Goal: Task Accomplishment & Management: Manage account settings

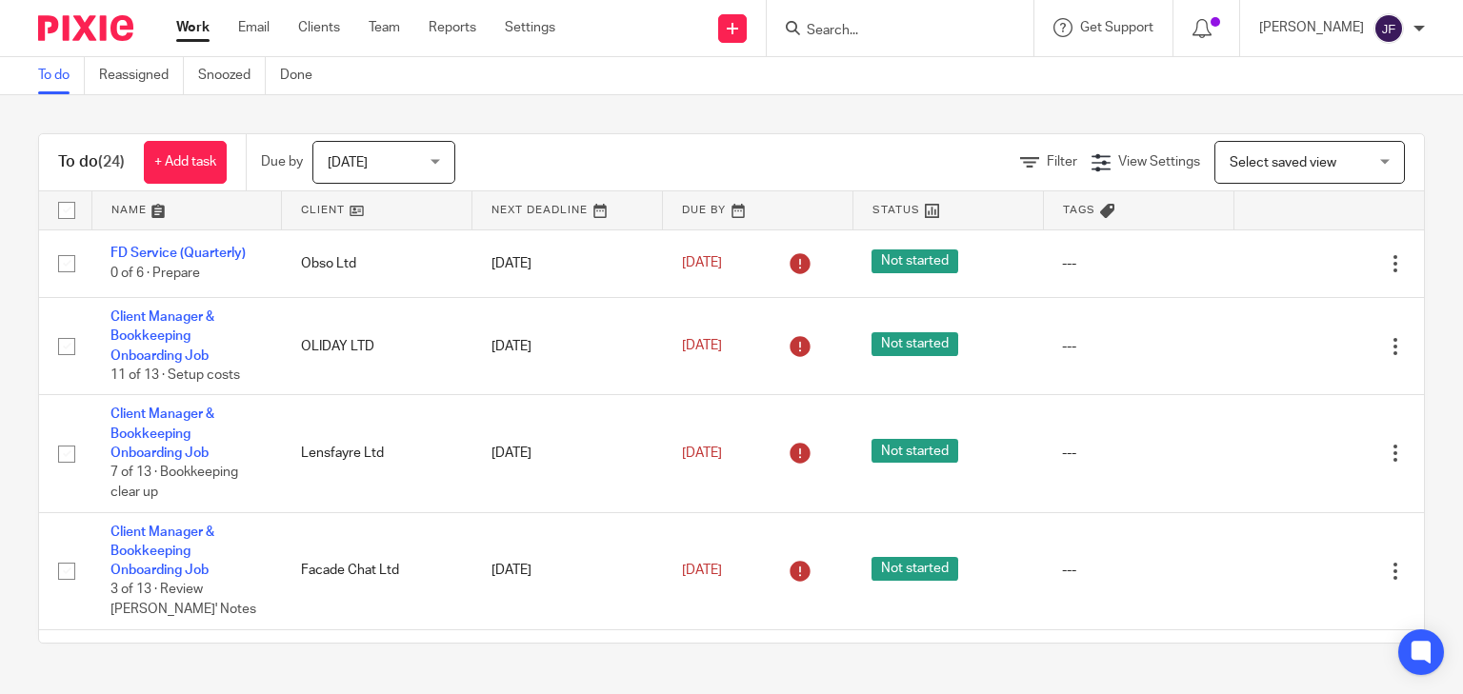
click at [874, 19] on form at bounding box center [906, 28] width 203 height 24
click at [881, 32] on input "Search" at bounding box center [890, 31] width 171 height 17
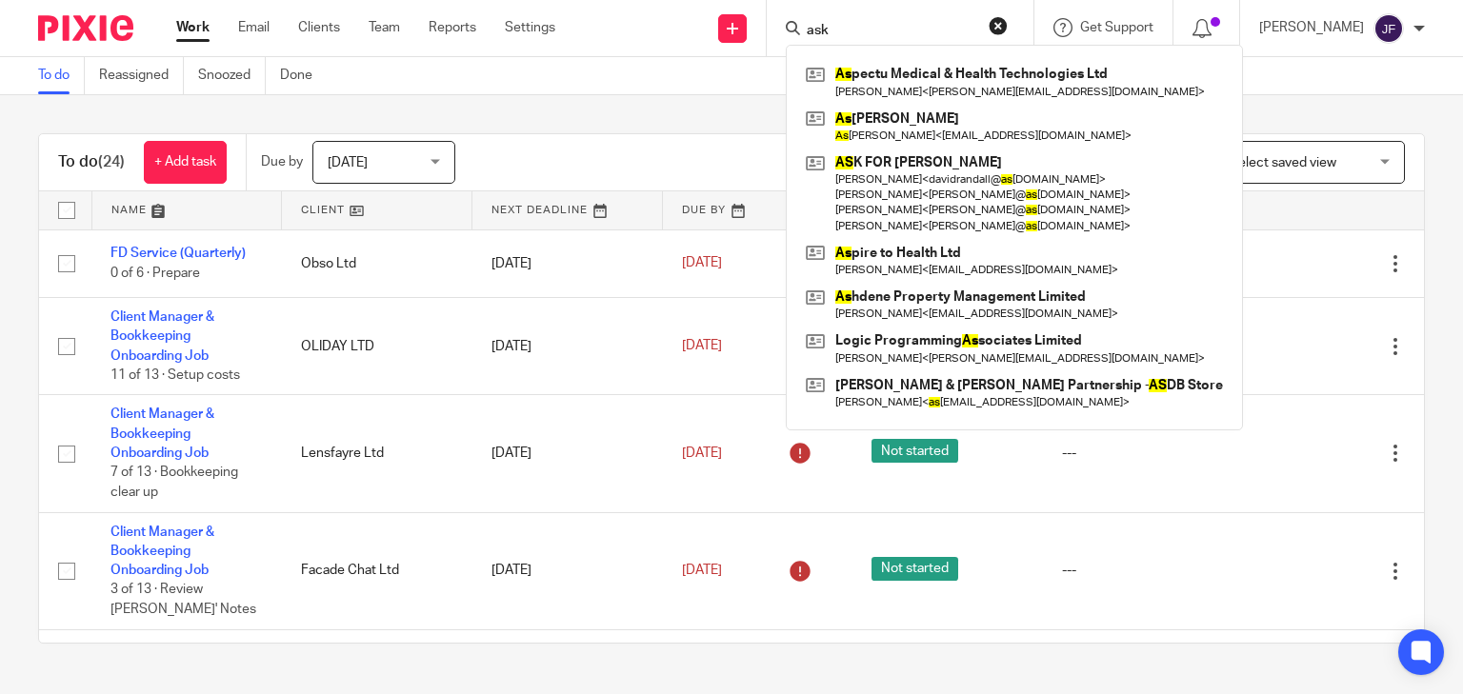
type input "ask"
click button "submit" at bounding box center [0, 0] width 0 height 0
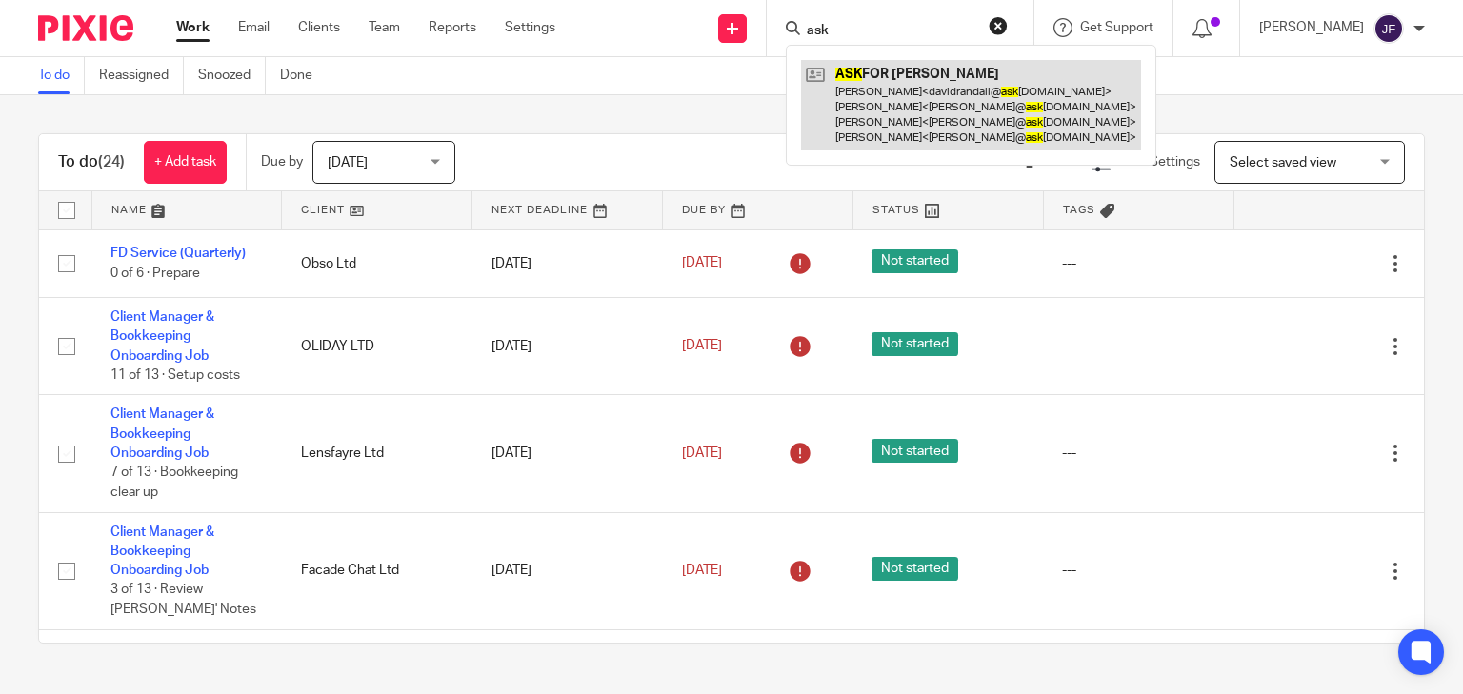
click at [956, 113] on link at bounding box center [971, 105] width 340 height 90
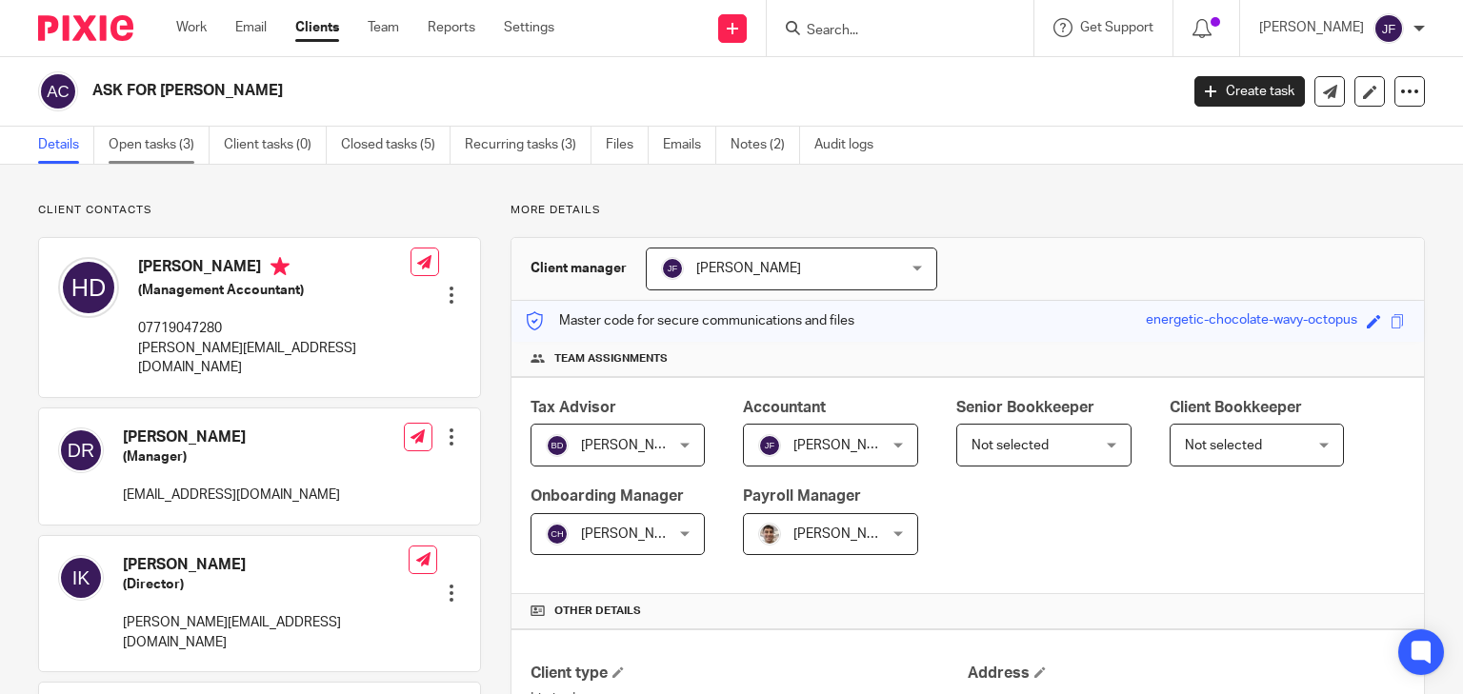
click at [170, 148] on link "Open tasks (3)" at bounding box center [159, 145] width 101 height 37
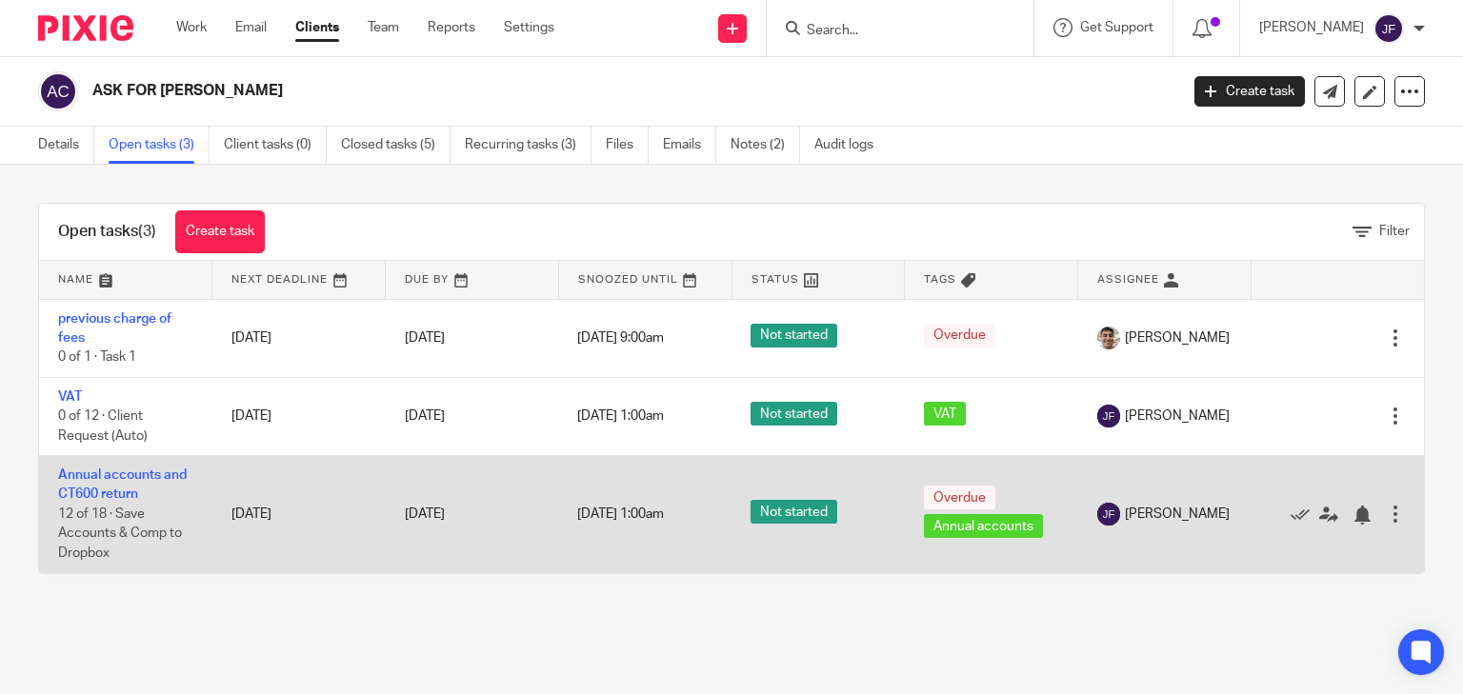
click at [118, 487] on td "Annual accounts and CT600 return 12 of 18 · Save Accounts & Comp to Dropbox" at bounding box center [125, 514] width 173 height 117
click at [126, 494] on link "Annual accounts and CT600 return" at bounding box center [122, 484] width 129 height 32
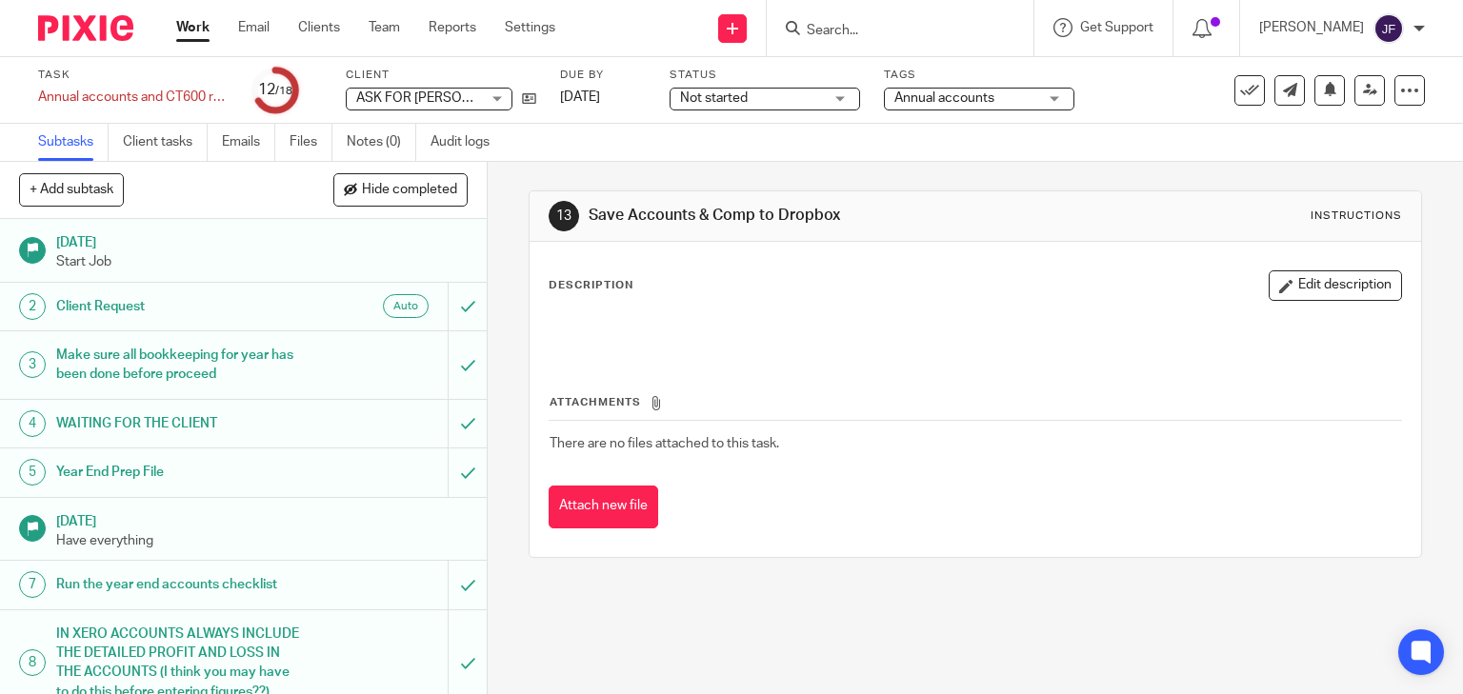
click at [934, 31] on input "Search" at bounding box center [890, 31] width 171 height 17
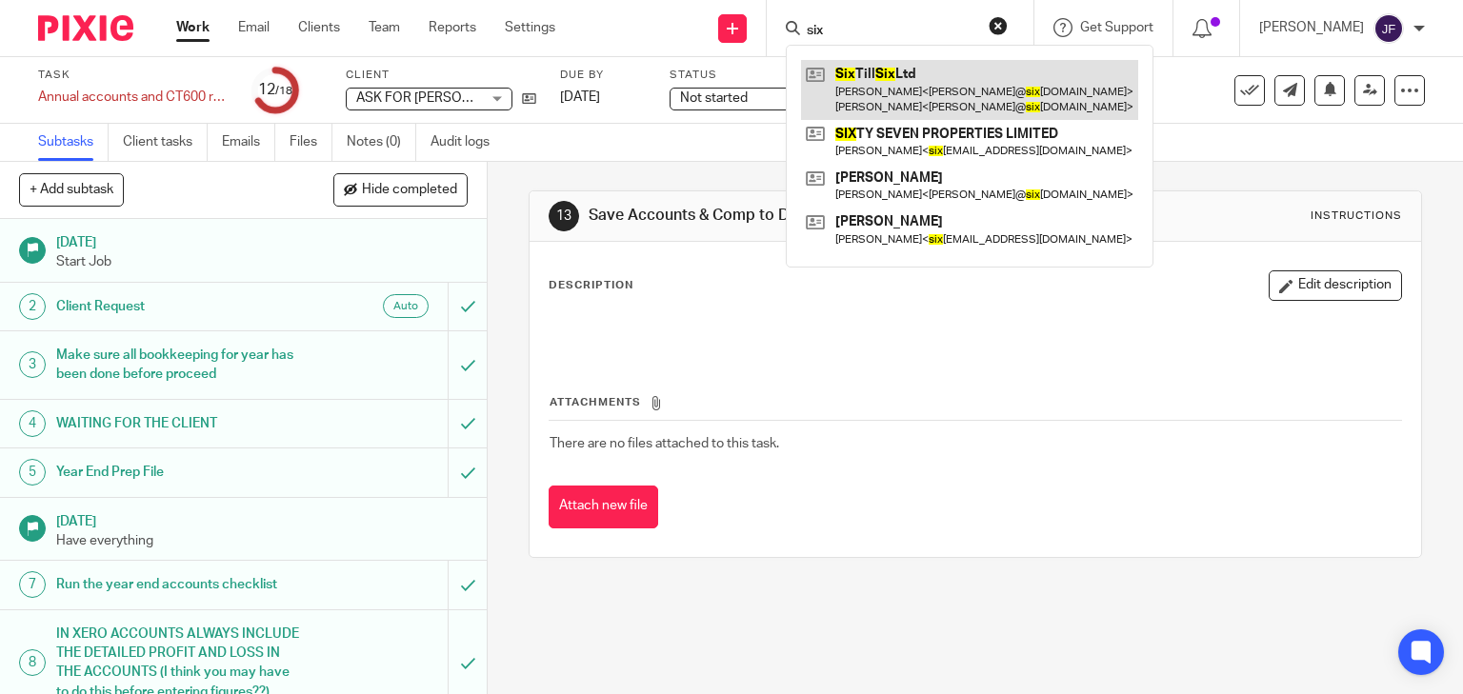
type input "six"
click at [939, 79] on link at bounding box center [969, 89] width 337 height 59
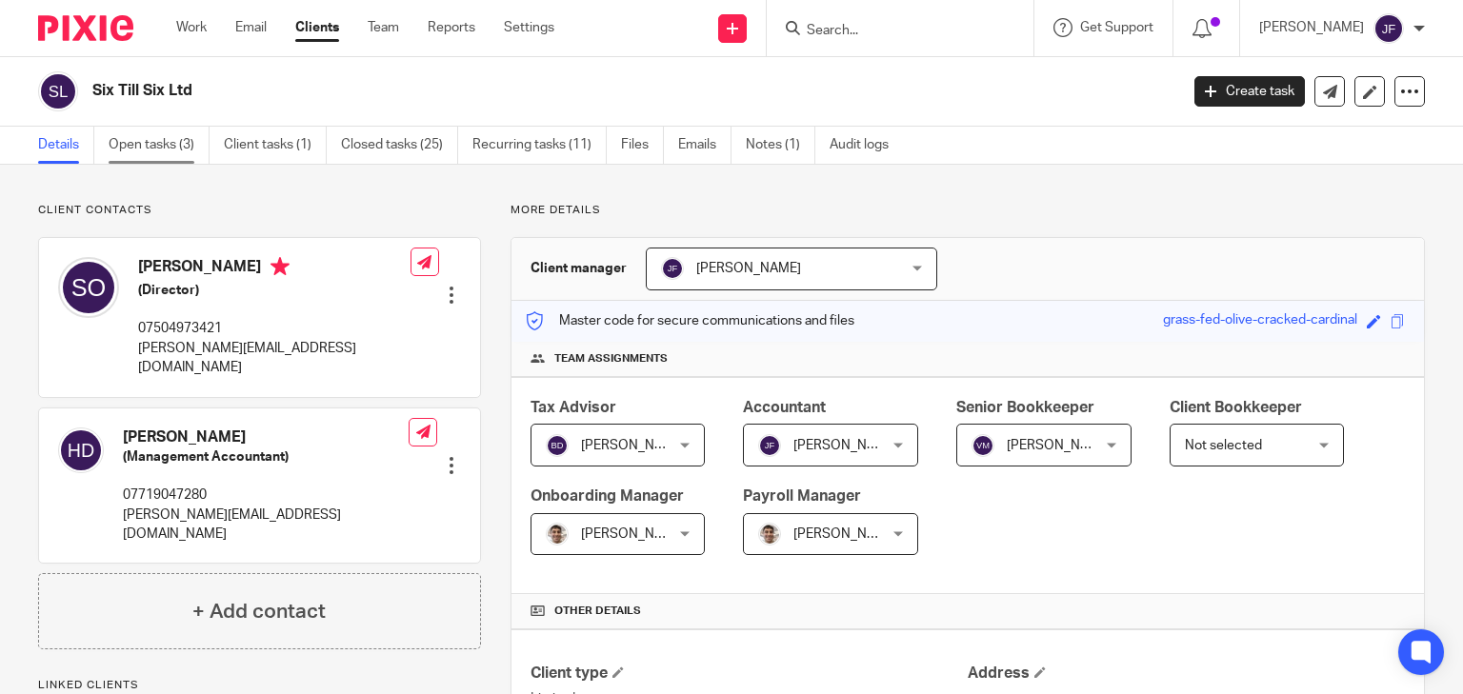
click at [170, 147] on link "Open tasks (3)" at bounding box center [159, 145] width 101 height 37
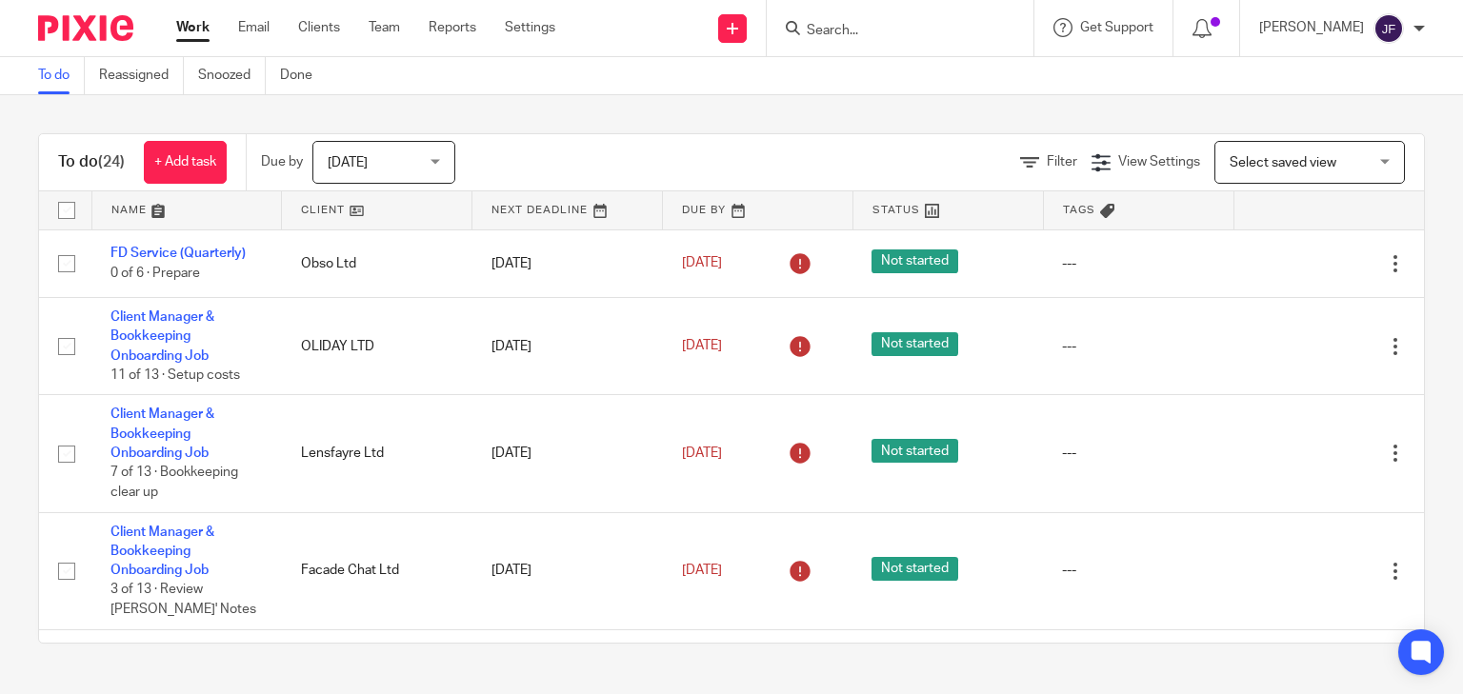
click at [927, 19] on form at bounding box center [906, 28] width 203 height 24
click at [898, 30] on input "Search" at bounding box center [890, 31] width 171 height 17
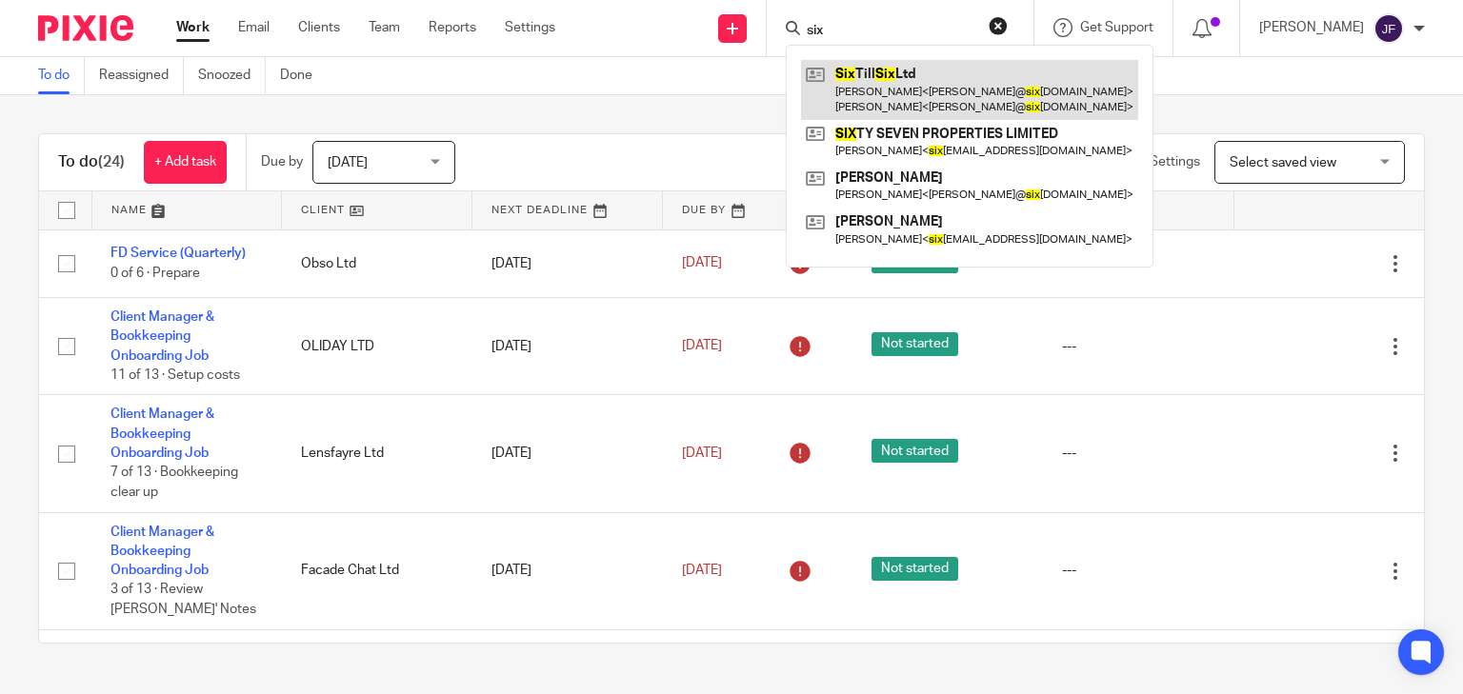
type input "six"
click at [914, 94] on link at bounding box center [969, 89] width 337 height 59
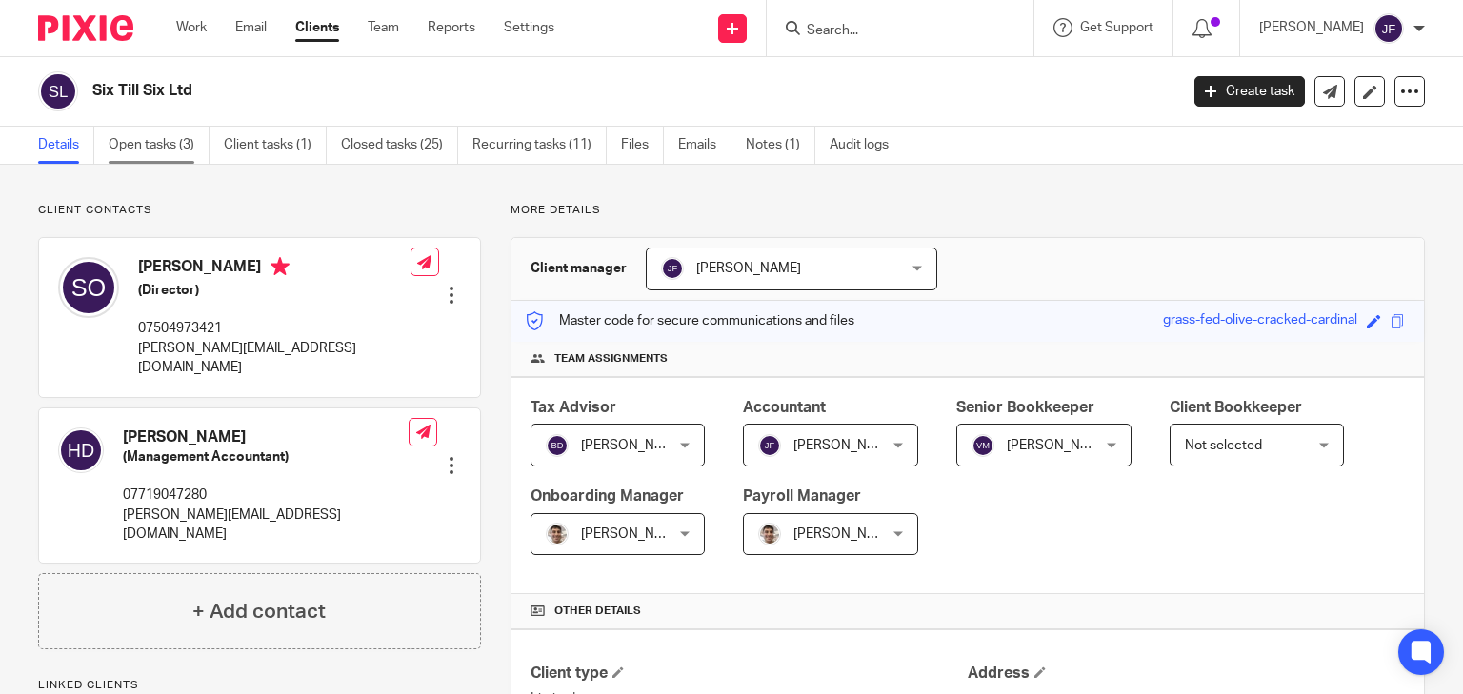
click at [145, 148] on link "Open tasks (3)" at bounding box center [159, 145] width 101 height 37
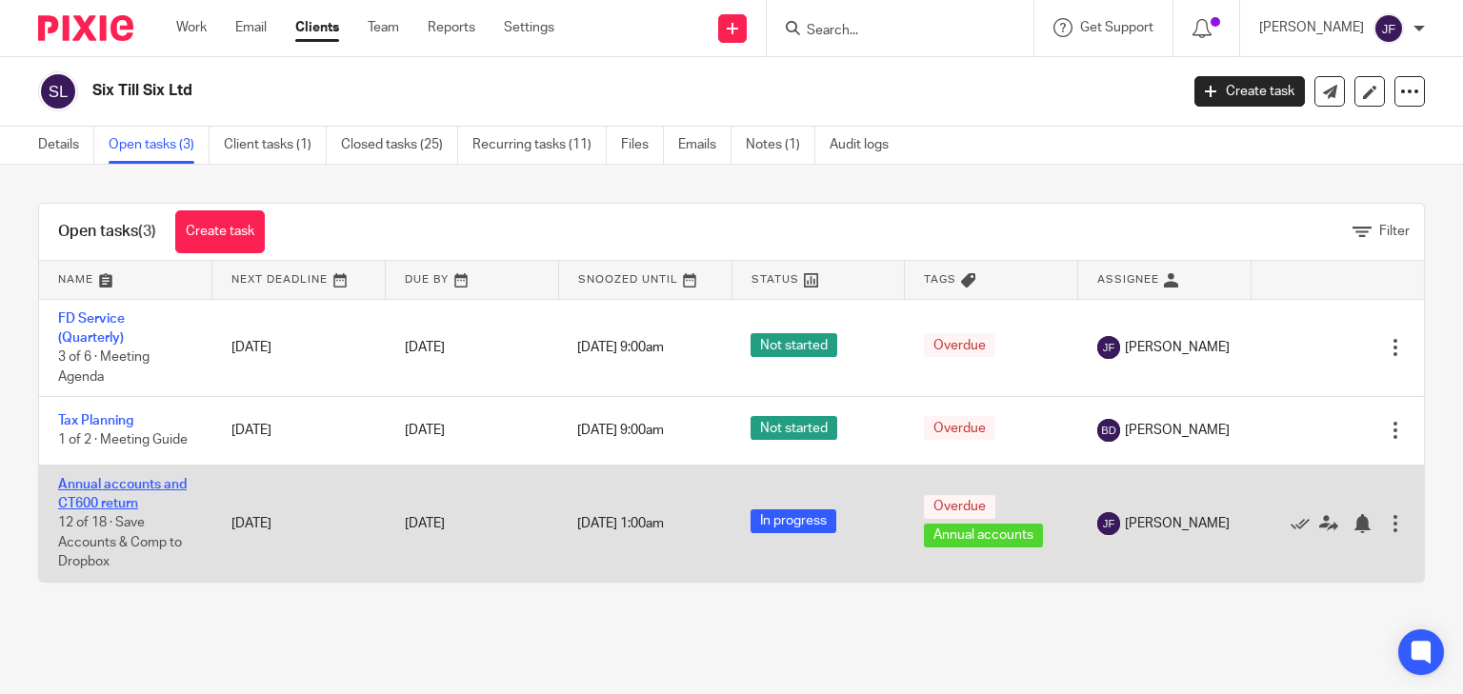
click at [134, 484] on link "Annual accounts and CT600 return" at bounding box center [122, 494] width 129 height 32
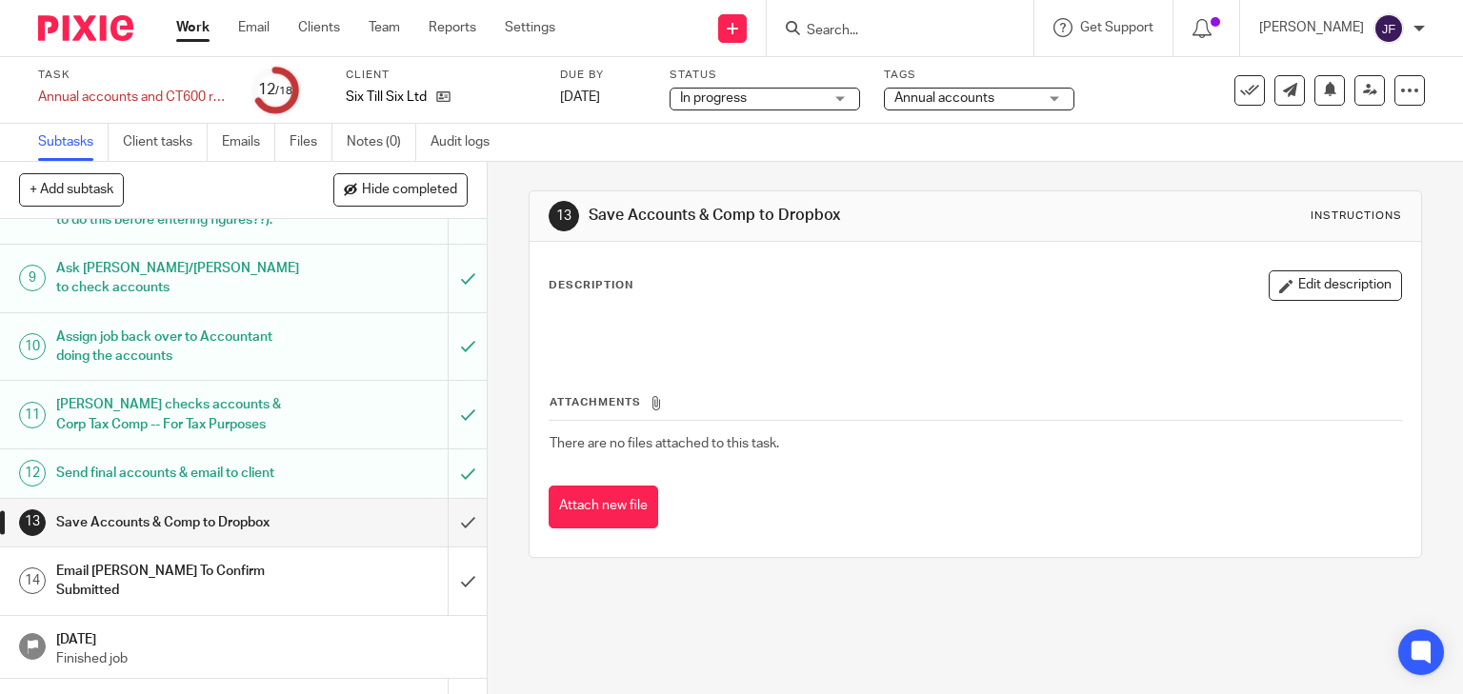
scroll to position [620, 0]
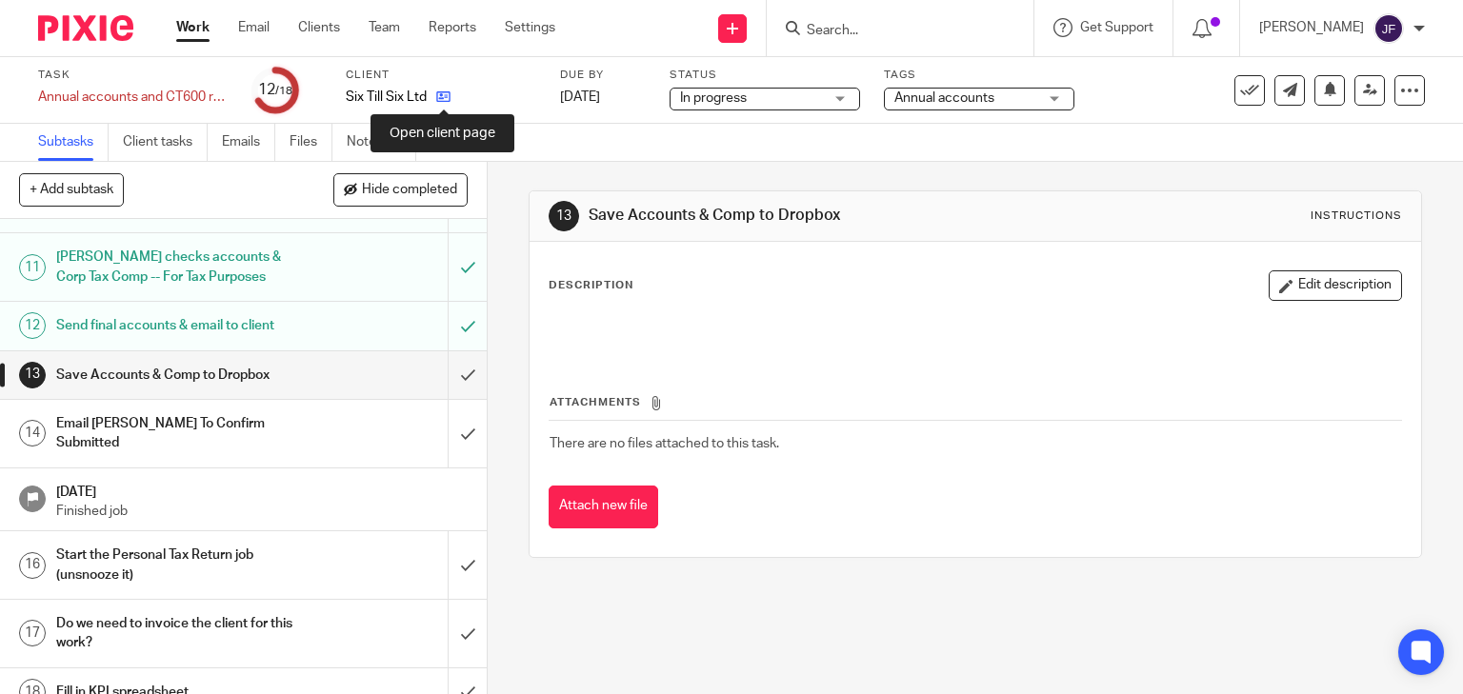
click at [447, 96] on icon at bounding box center [443, 97] width 14 height 14
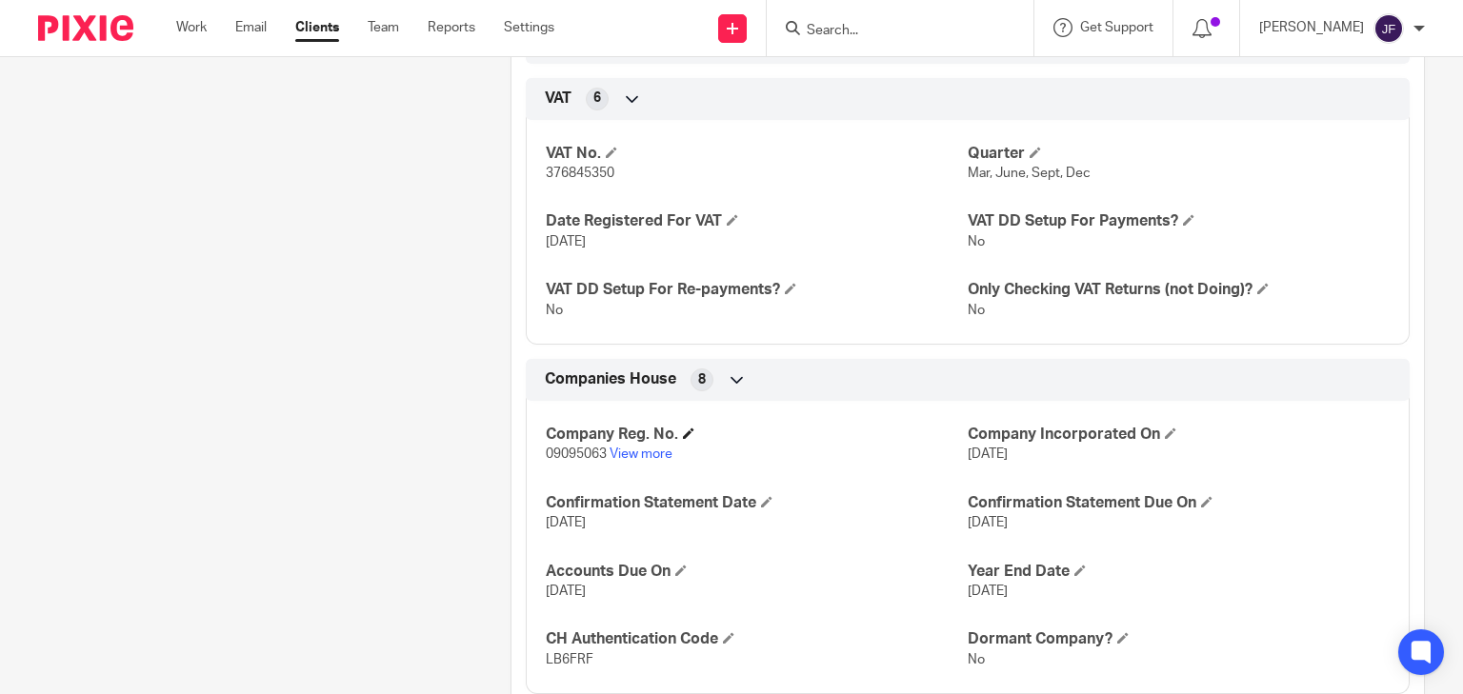
scroll to position [1676, 0]
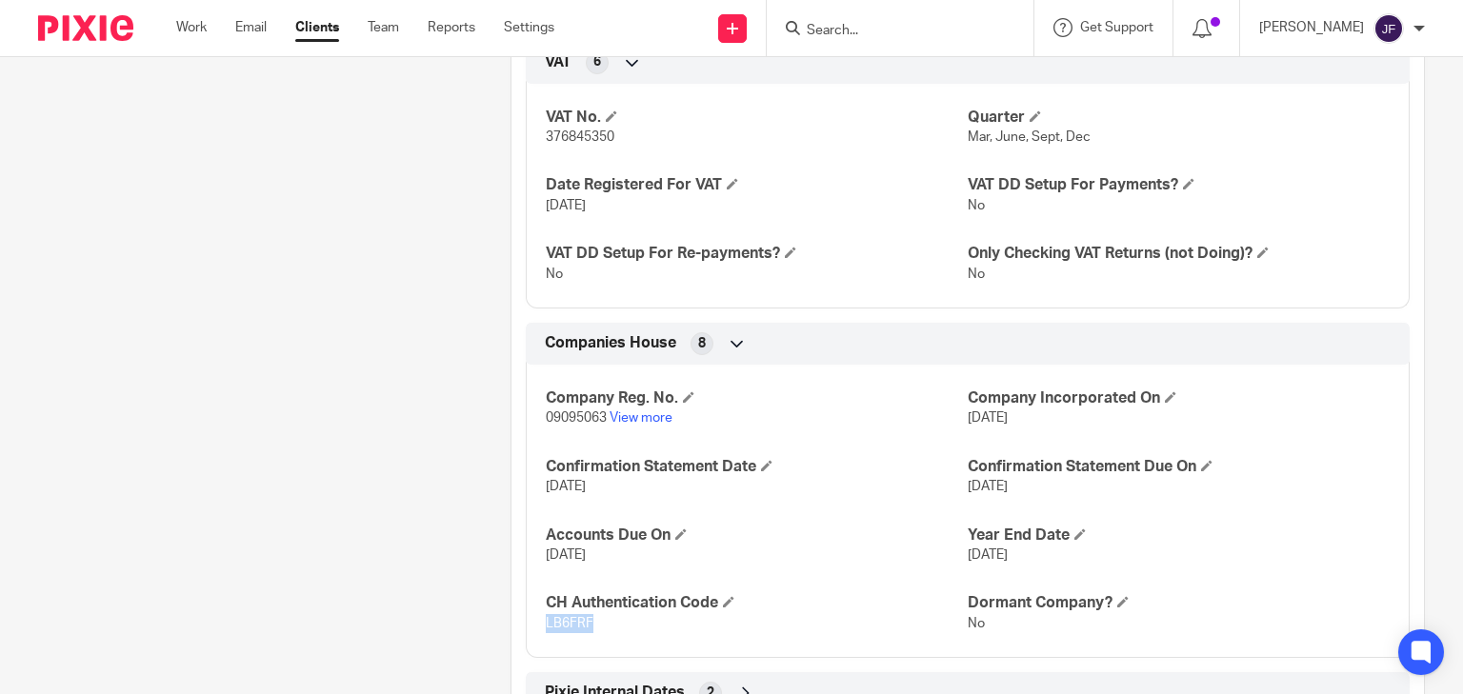
drag, startPoint x: 547, startPoint y: 621, endPoint x: 586, endPoint y: 625, distance: 39.2
click at [586, 625] on span "LB6FRF" at bounding box center [570, 623] width 48 height 13
copy span "LB6FRF"
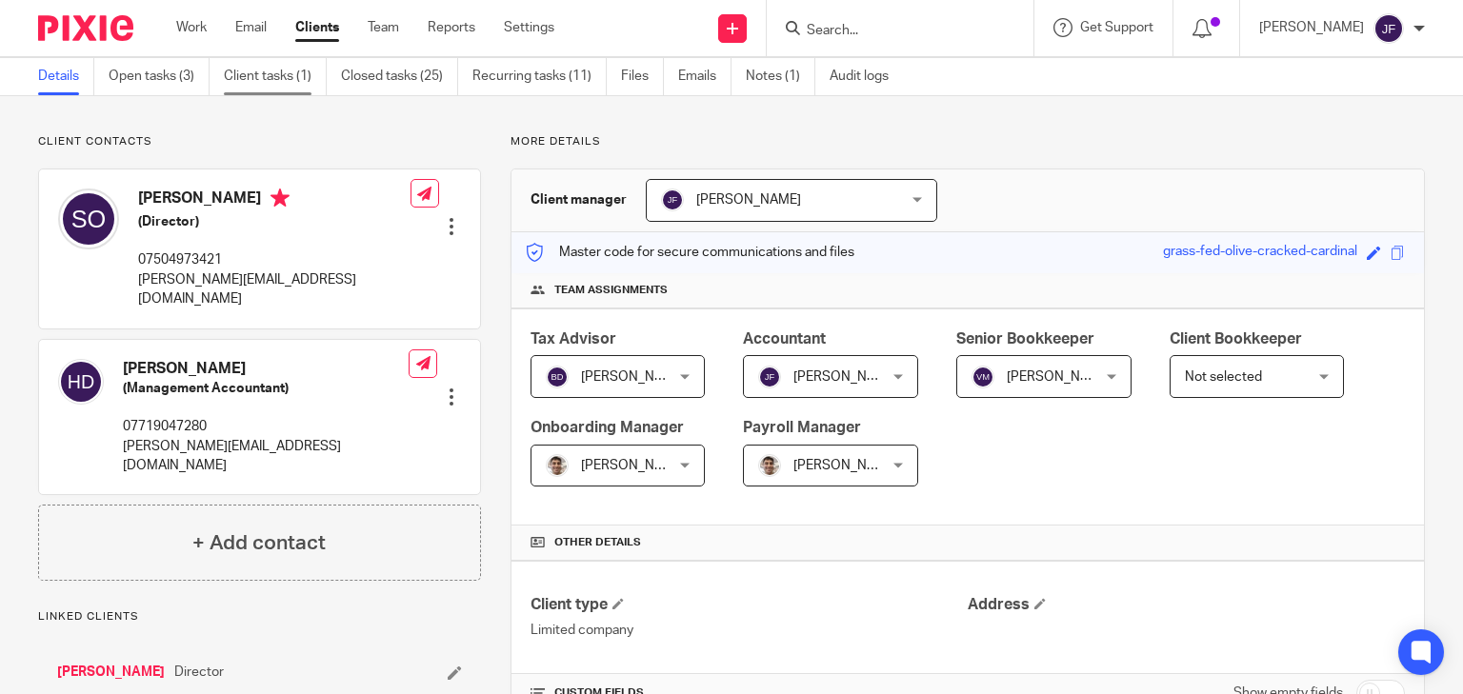
scroll to position [0, 0]
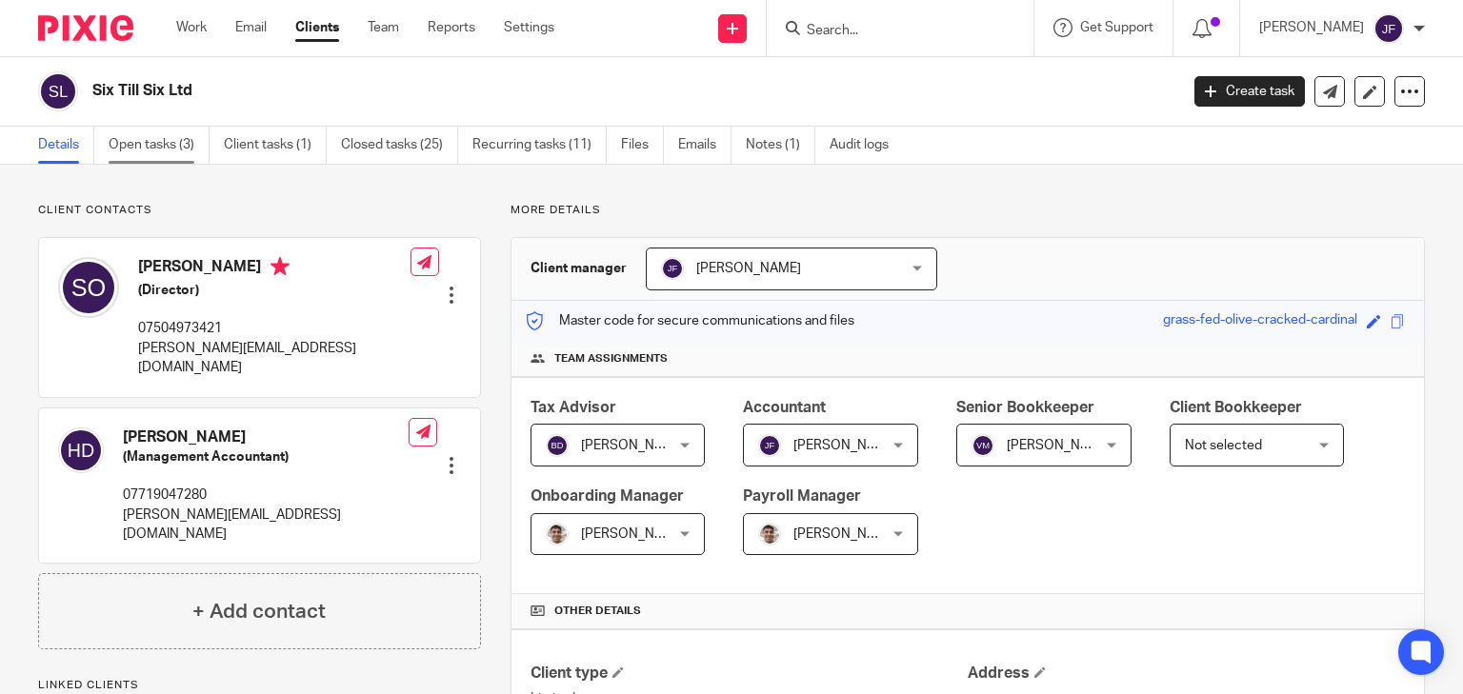
click at [188, 148] on link "Open tasks (3)" at bounding box center [159, 145] width 101 height 37
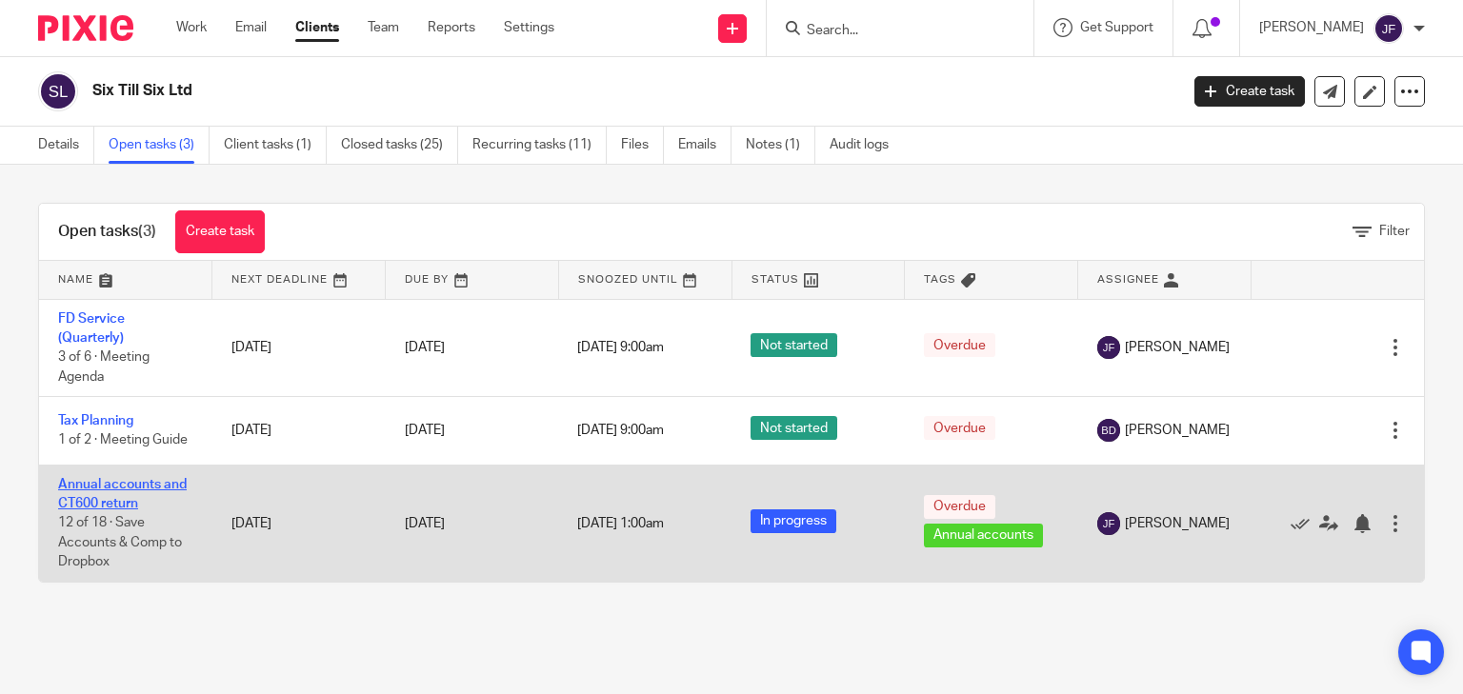
click at [130, 488] on link "Annual accounts and CT600 return" at bounding box center [122, 494] width 129 height 32
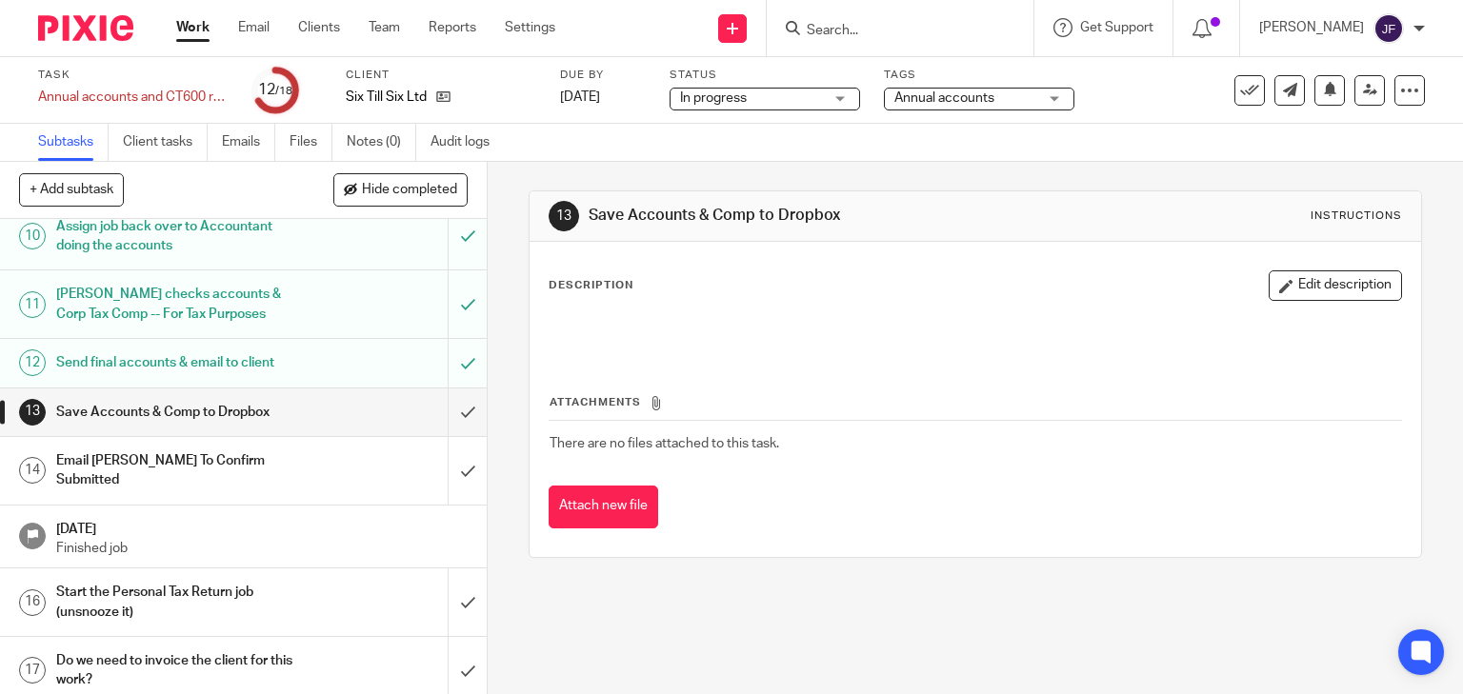
scroll to position [609, 0]
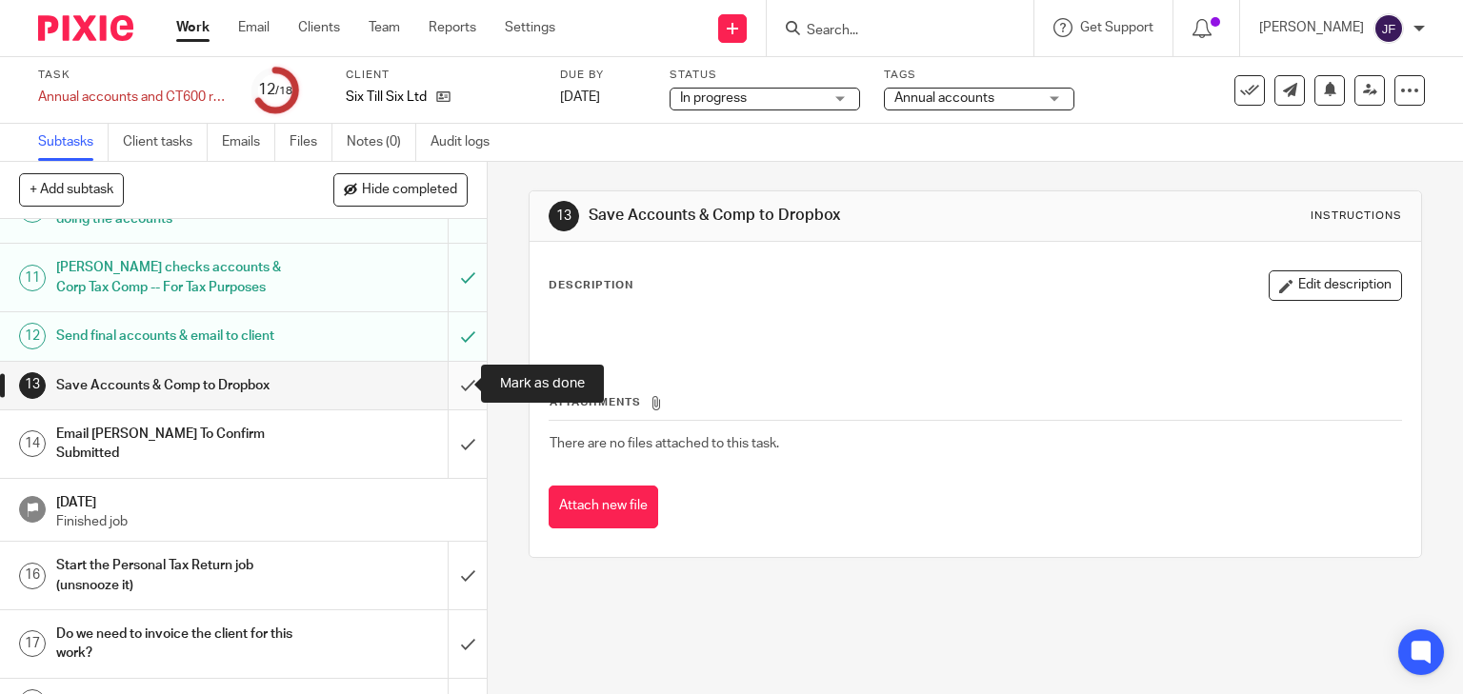
click at [453, 386] on input "submit" at bounding box center [243, 386] width 487 height 48
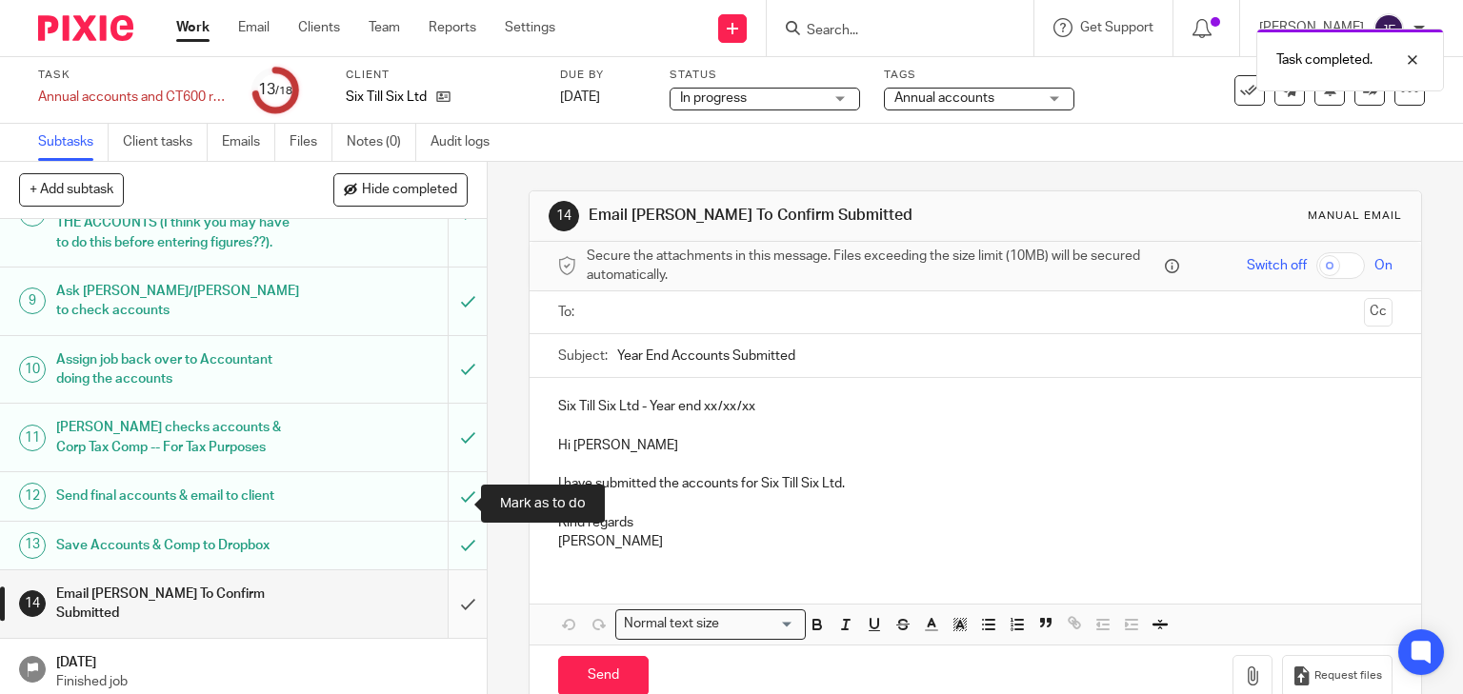
scroll to position [457, 0]
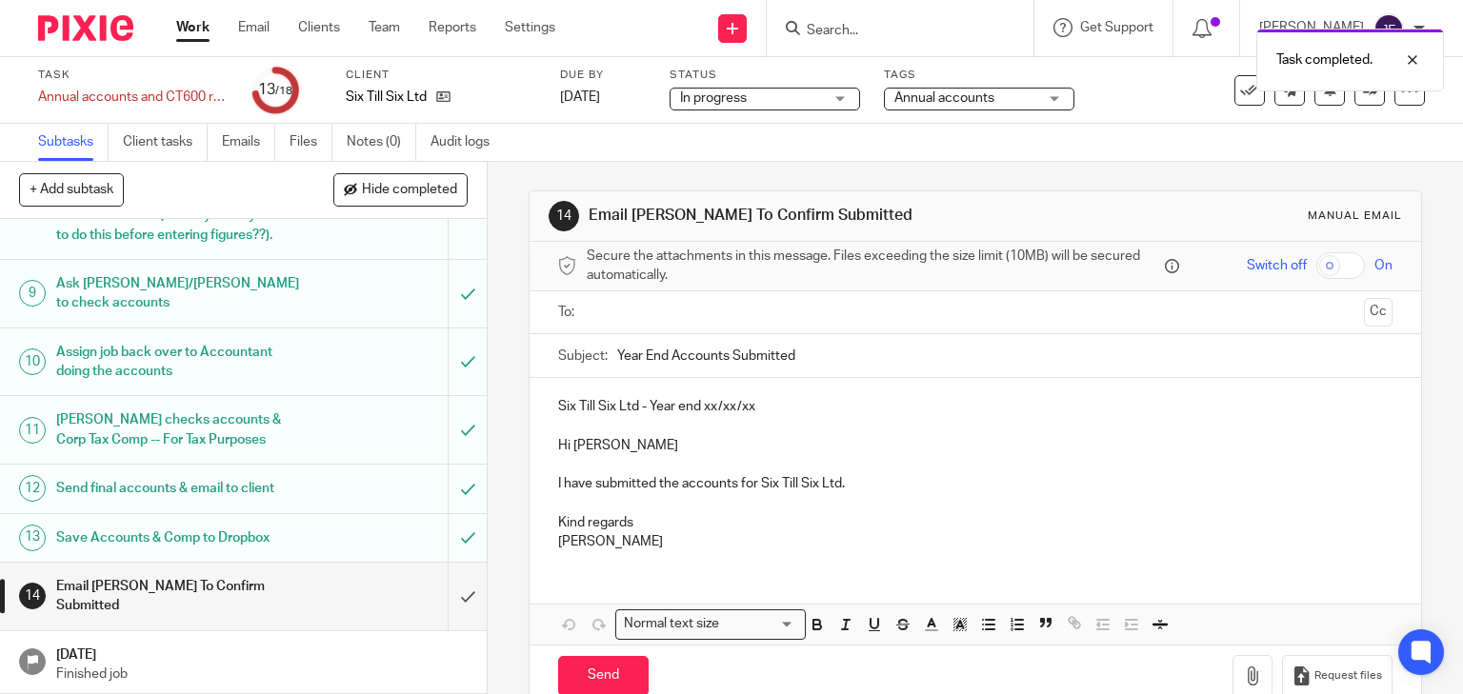
click at [633, 304] on input "text" at bounding box center [974, 313] width 763 height 22
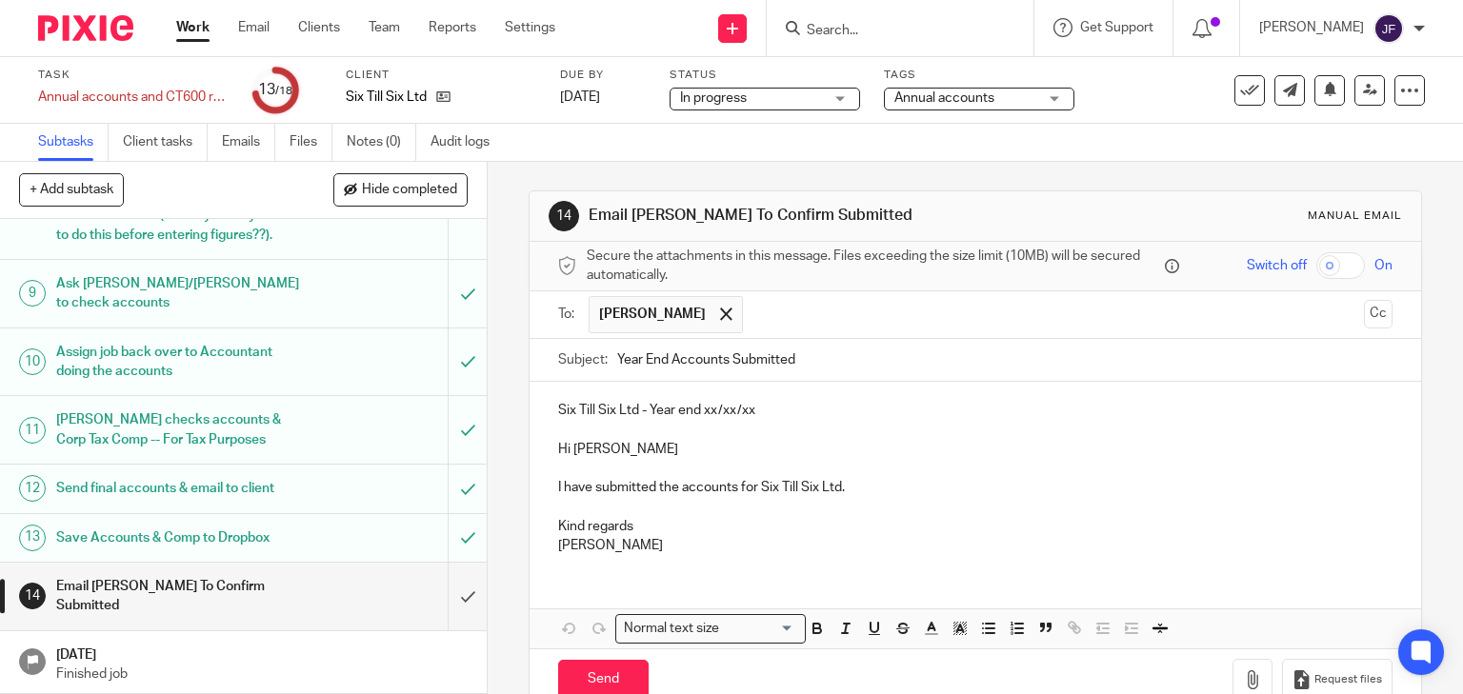
click at [710, 410] on p "Six Till Six Ltd - Year end xx/xx/xx" at bounding box center [975, 410] width 835 height 19
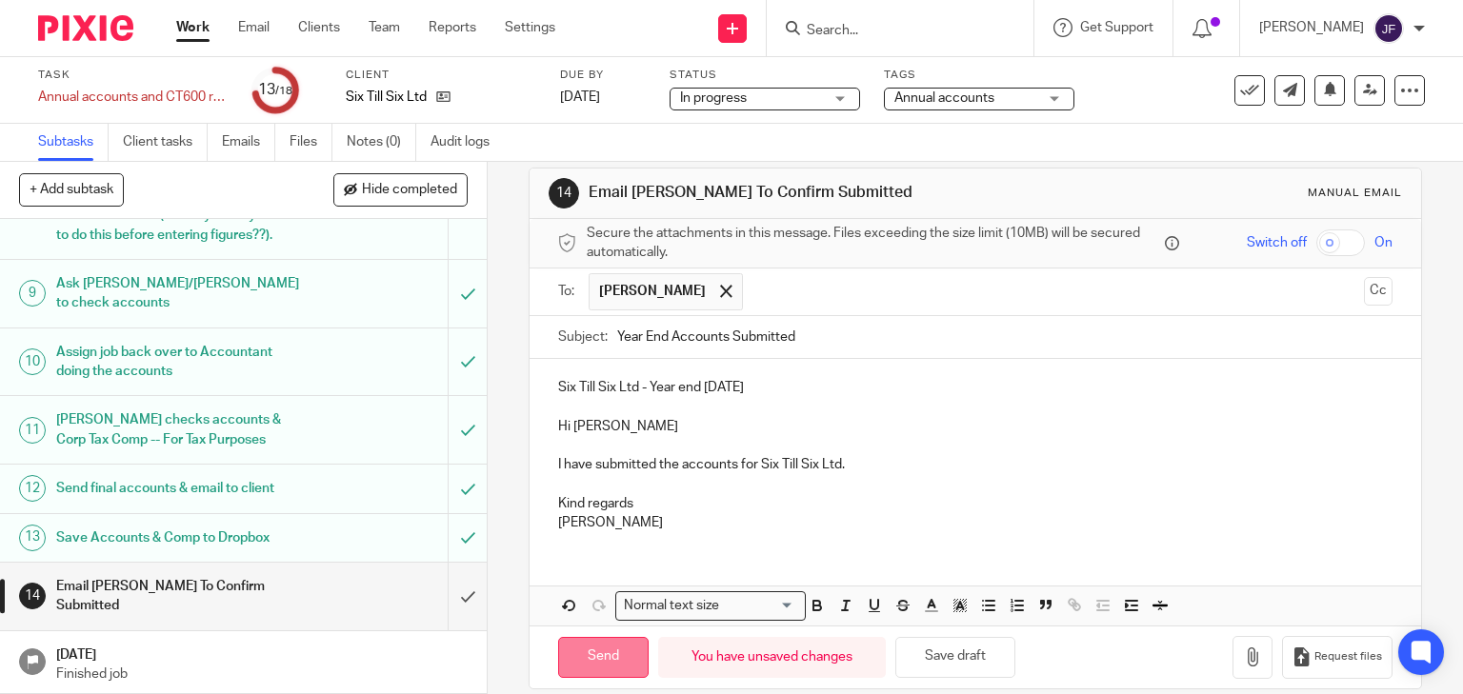
scroll to position [43, 0]
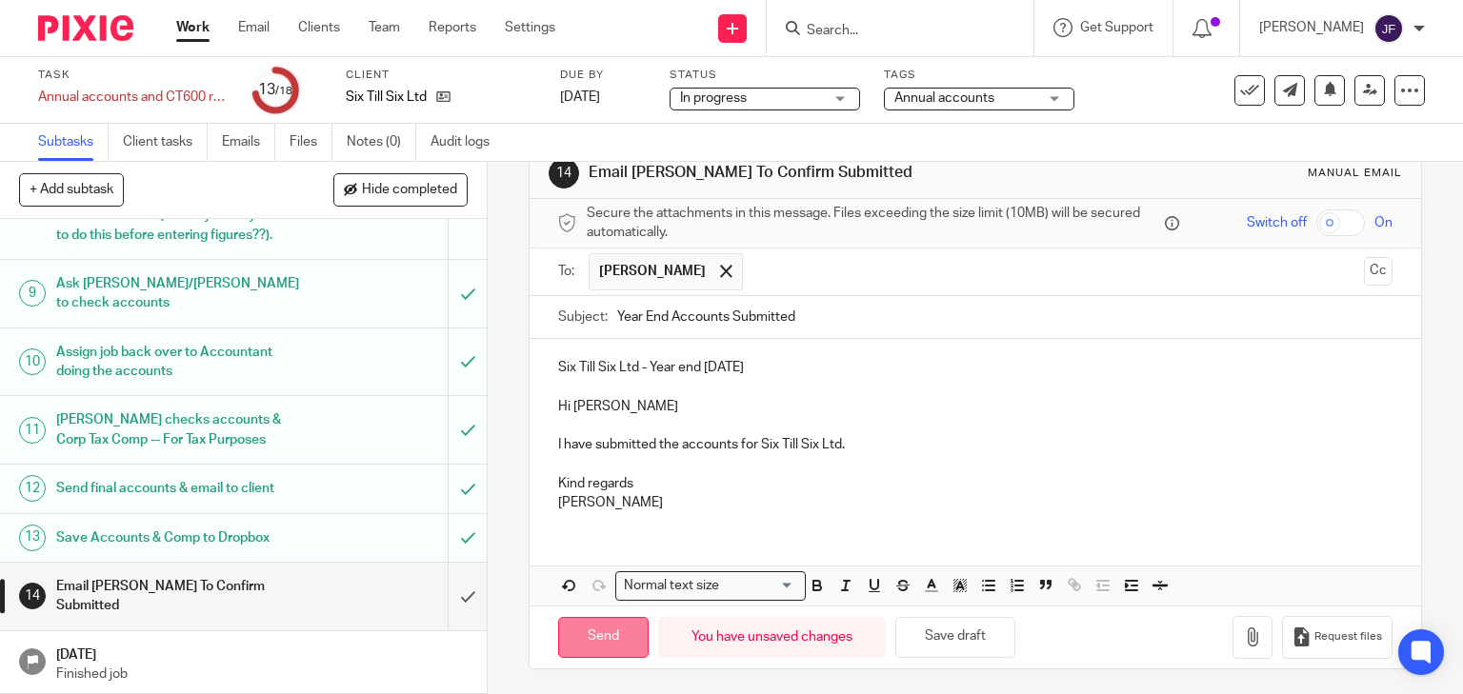
click at [607, 625] on input "Send" at bounding box center [603, 637] width 90 height 41
type input "Sent"
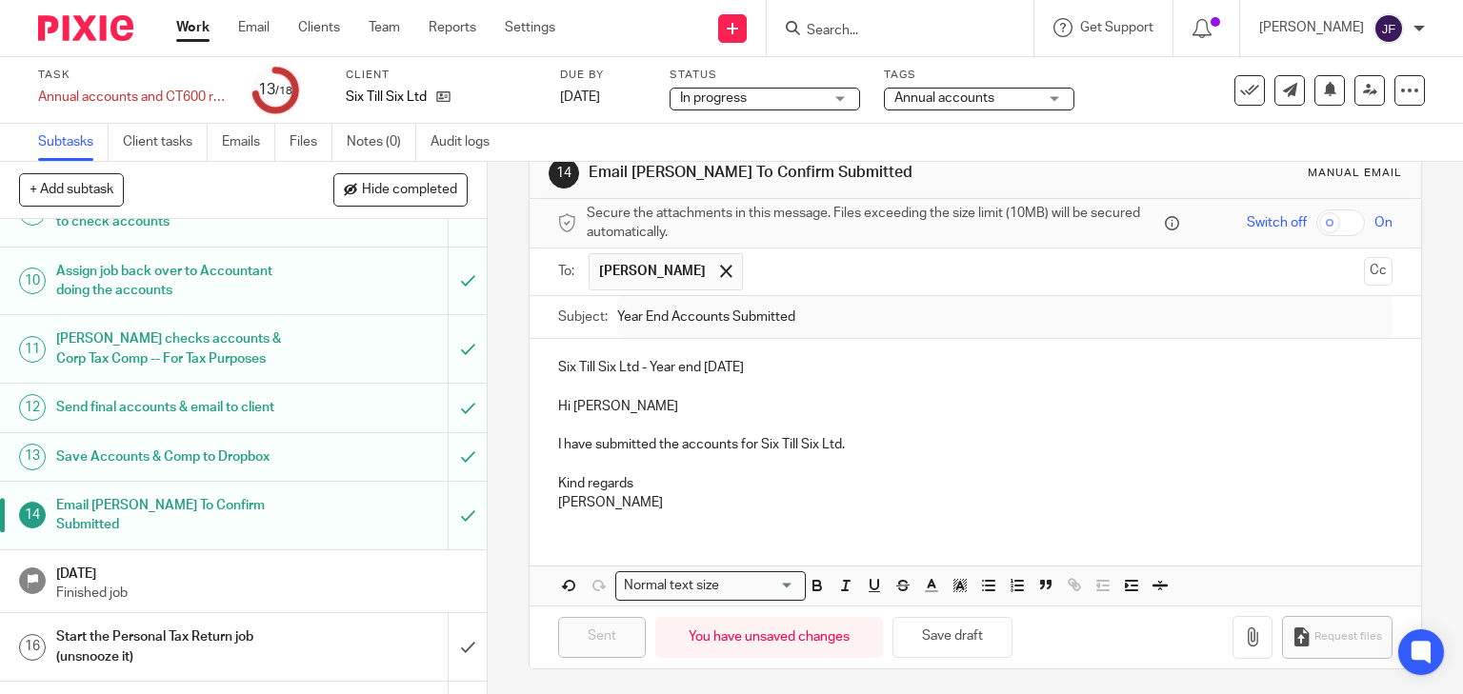
scroll to position [620, 0]
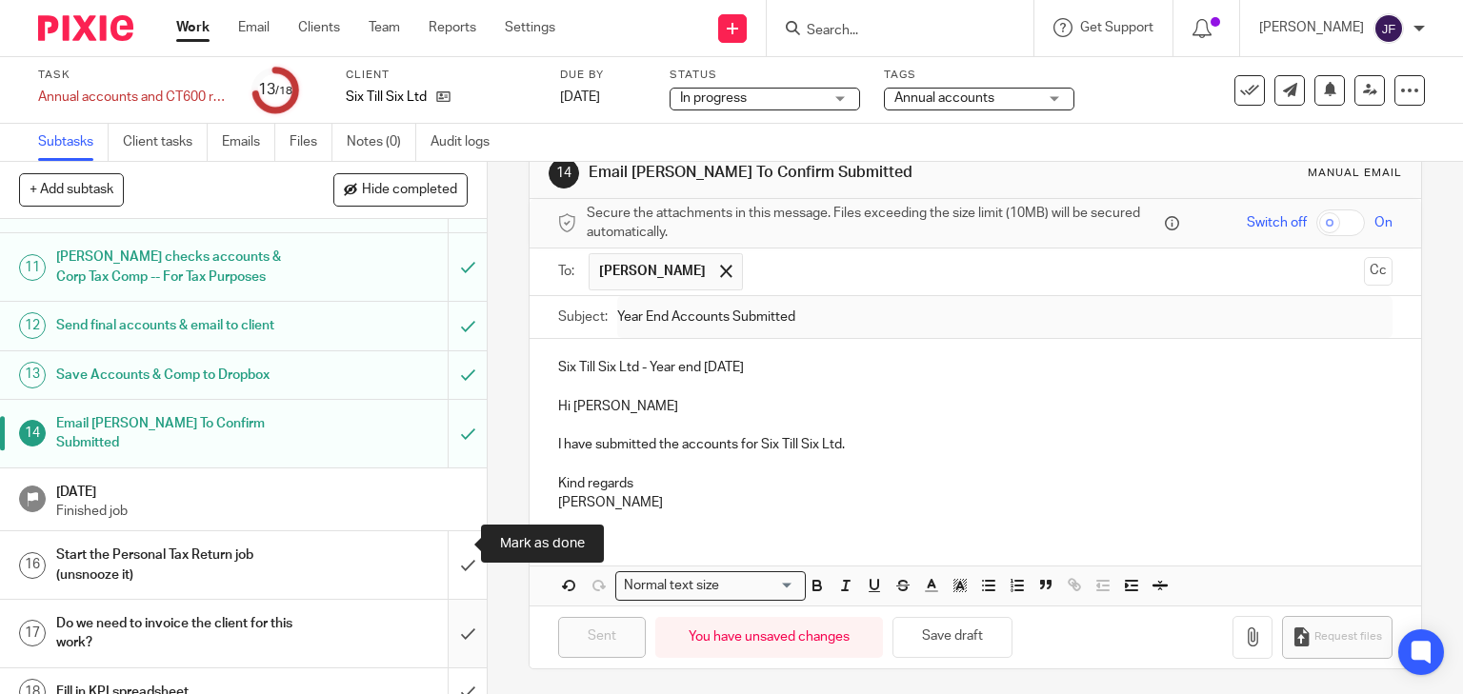
drag, startPoint x: 455, startPoint y: 545, endPoint x: 449, endPoint y: 577, distance: 32.9
click at [455, 545] on input "submit" at bounding box center [243, 565] width 487 height 68
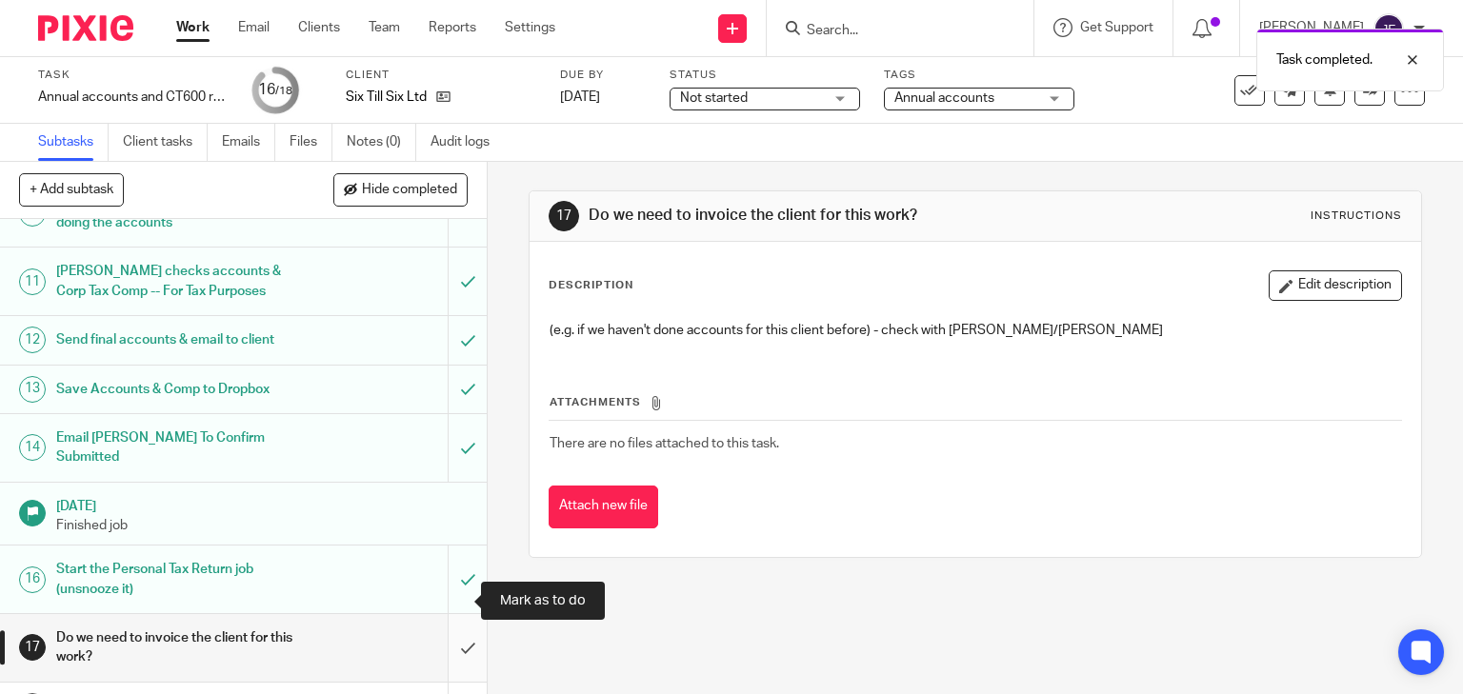
scroll to position [620, 0]
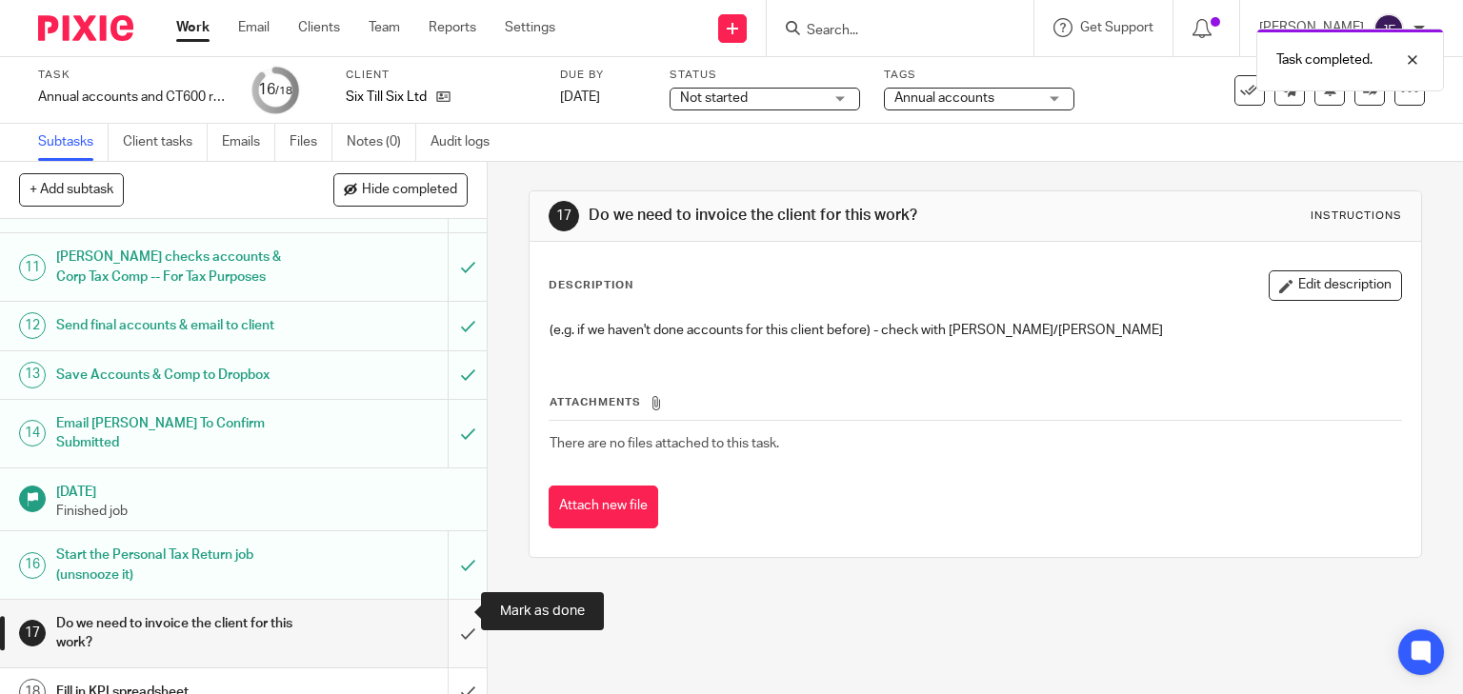
click at [450, 607] on input "submit" at bounding box center [243, 634] width 487 height 68
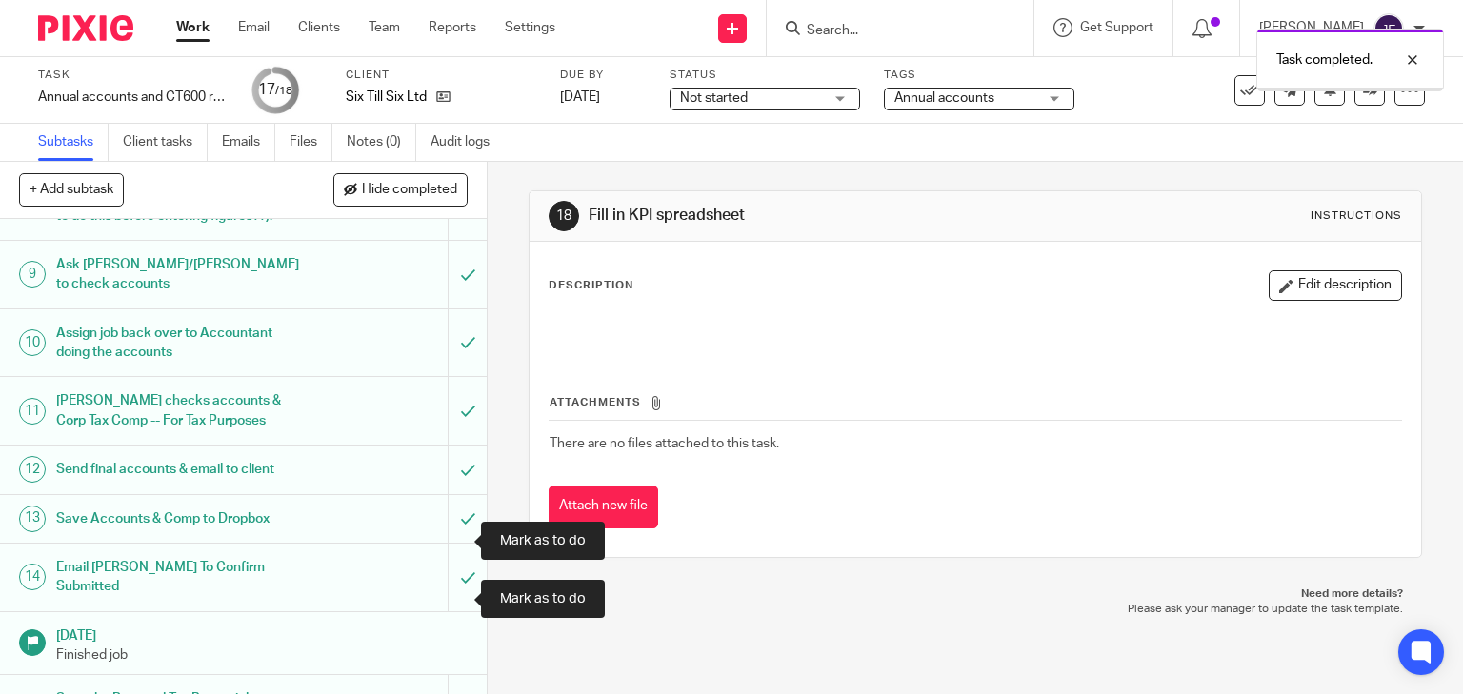
scroll to position [620, 0]
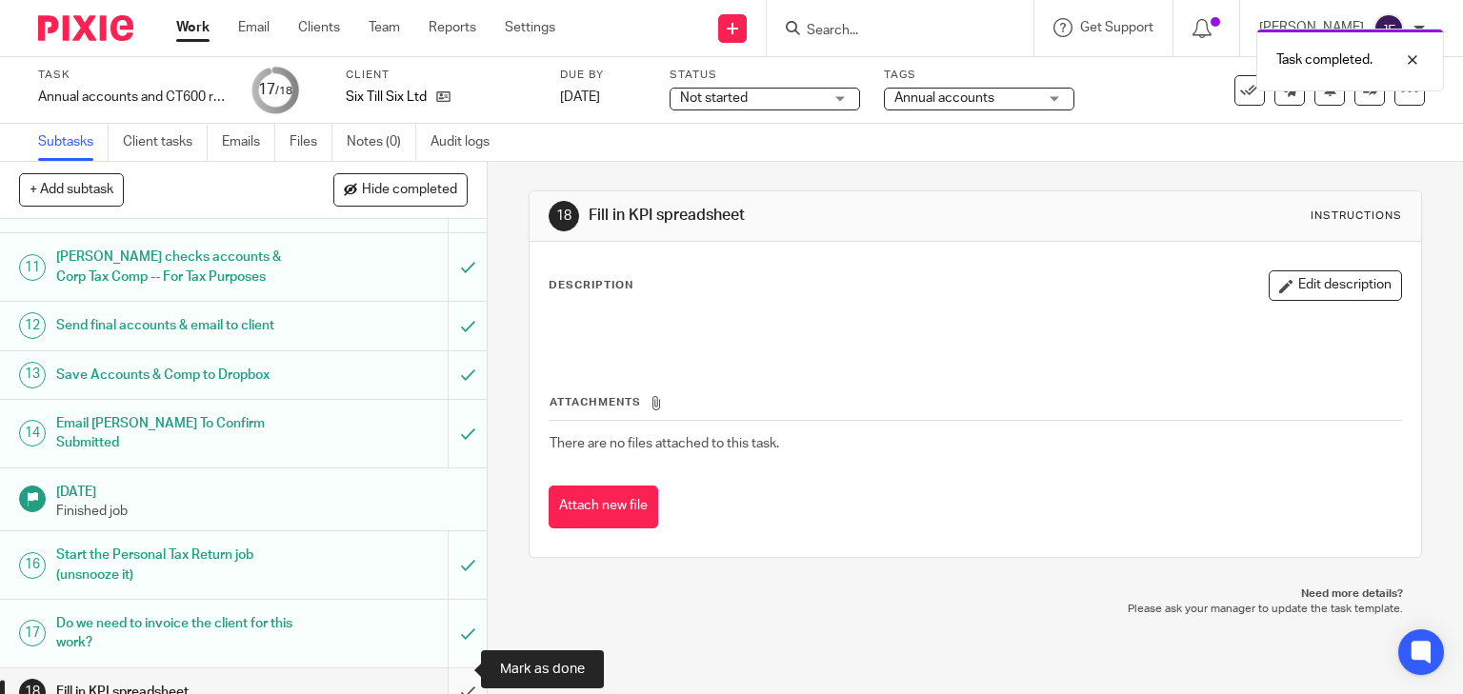
click at [445, 668] on input "submit" at bounding box center [243, 692] width 487 height 48
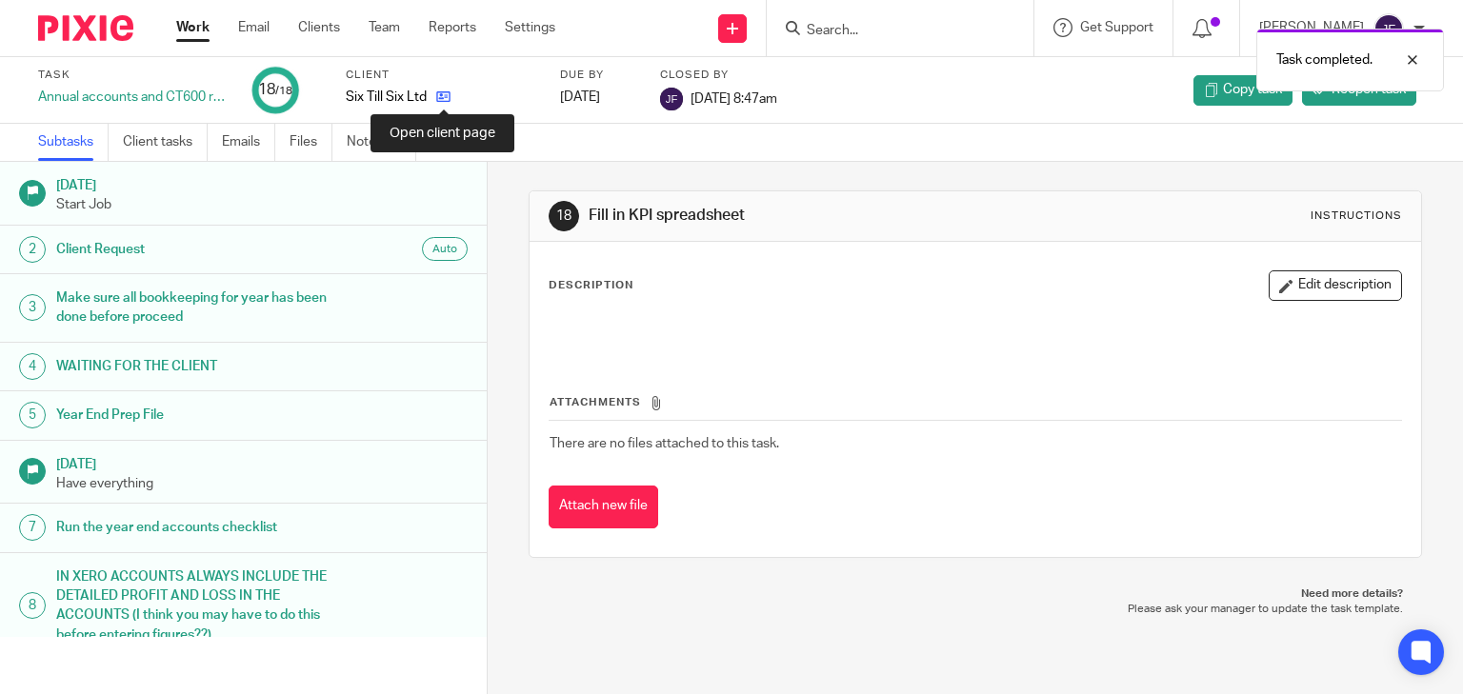
click at [438, 99] on icon at bounding box center [443, 97] width 14 height 14
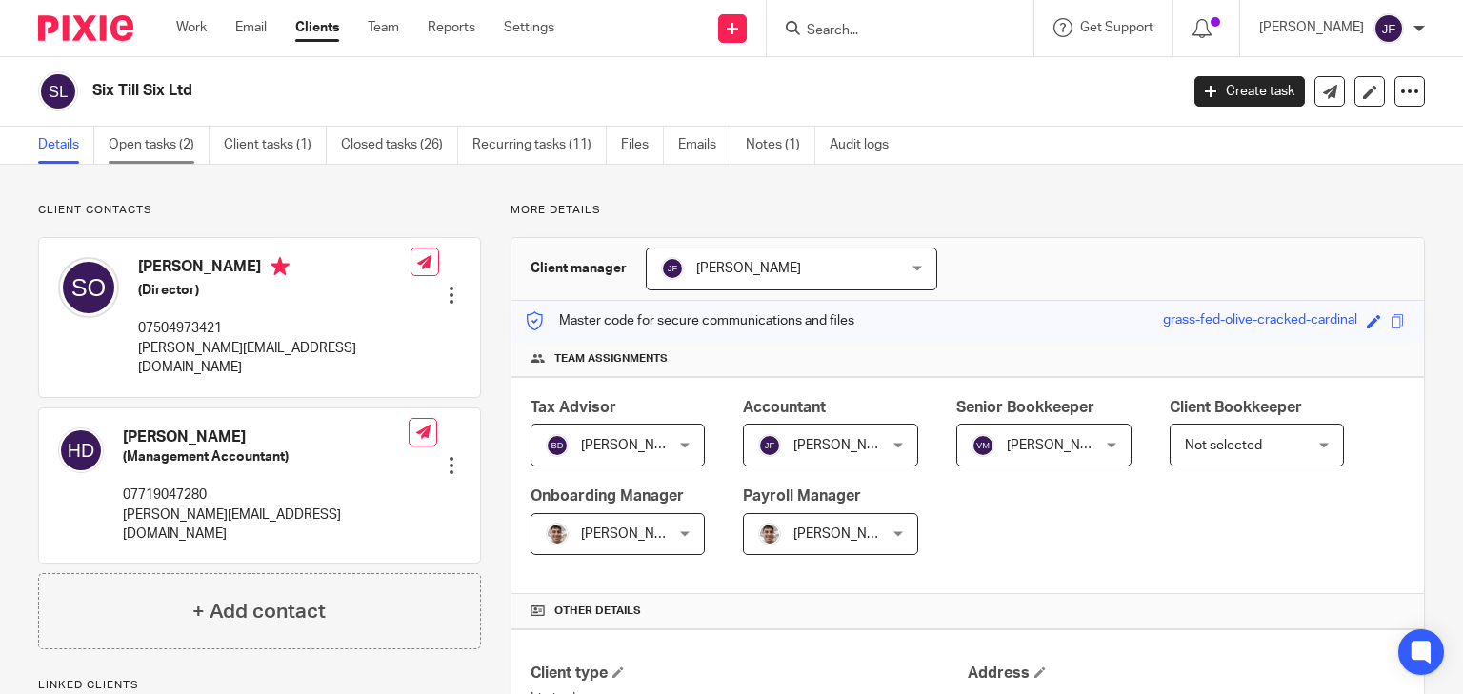
click at [187, 148] on link "Open tasks (2)" at bounding box center [159, 145] width 101 height 37
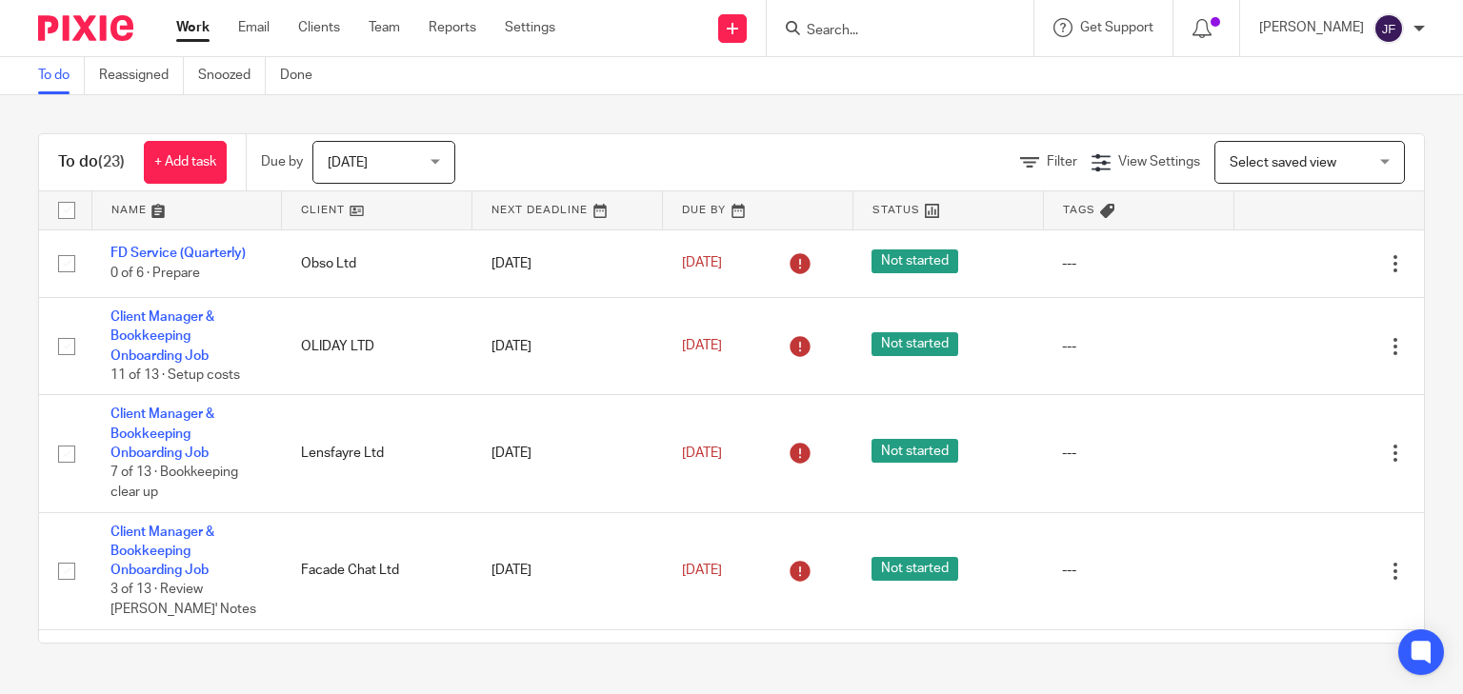
click at [587, 23] on input "Search" at bounding box center [890, 31] width 171 height 17
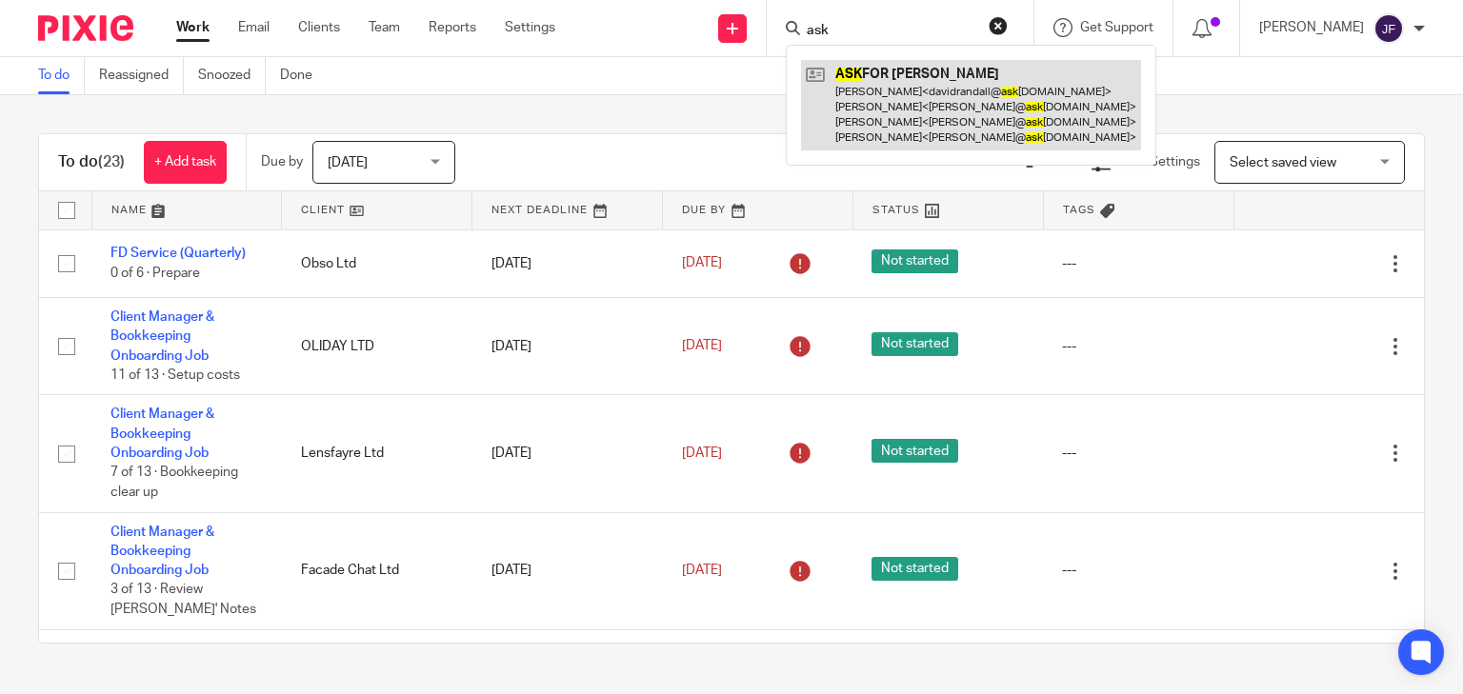
type input "ask"
click at [587, 91] on link at bounding box center [971, 105] width 340 height 90
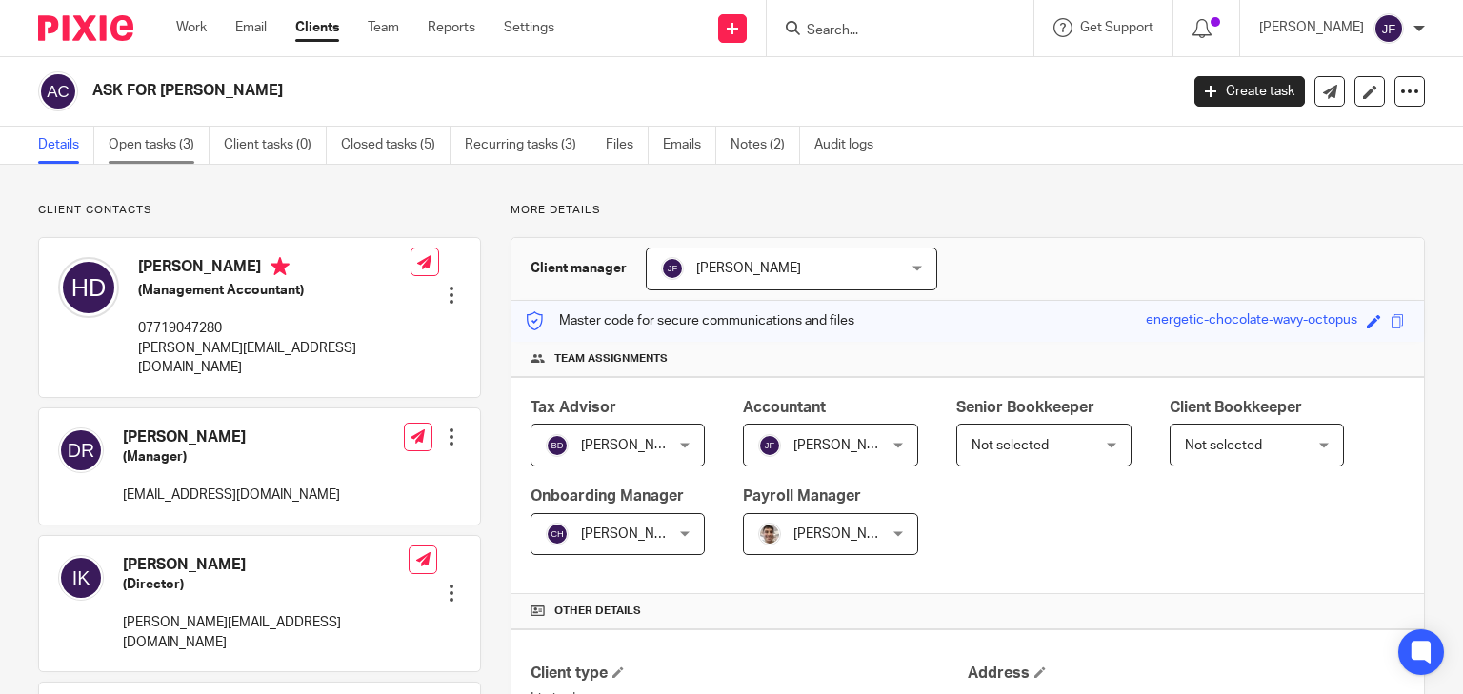
click at [180, 138] on link "Open tasks (3)" at bounding box center [159, 145] width 101 height 37
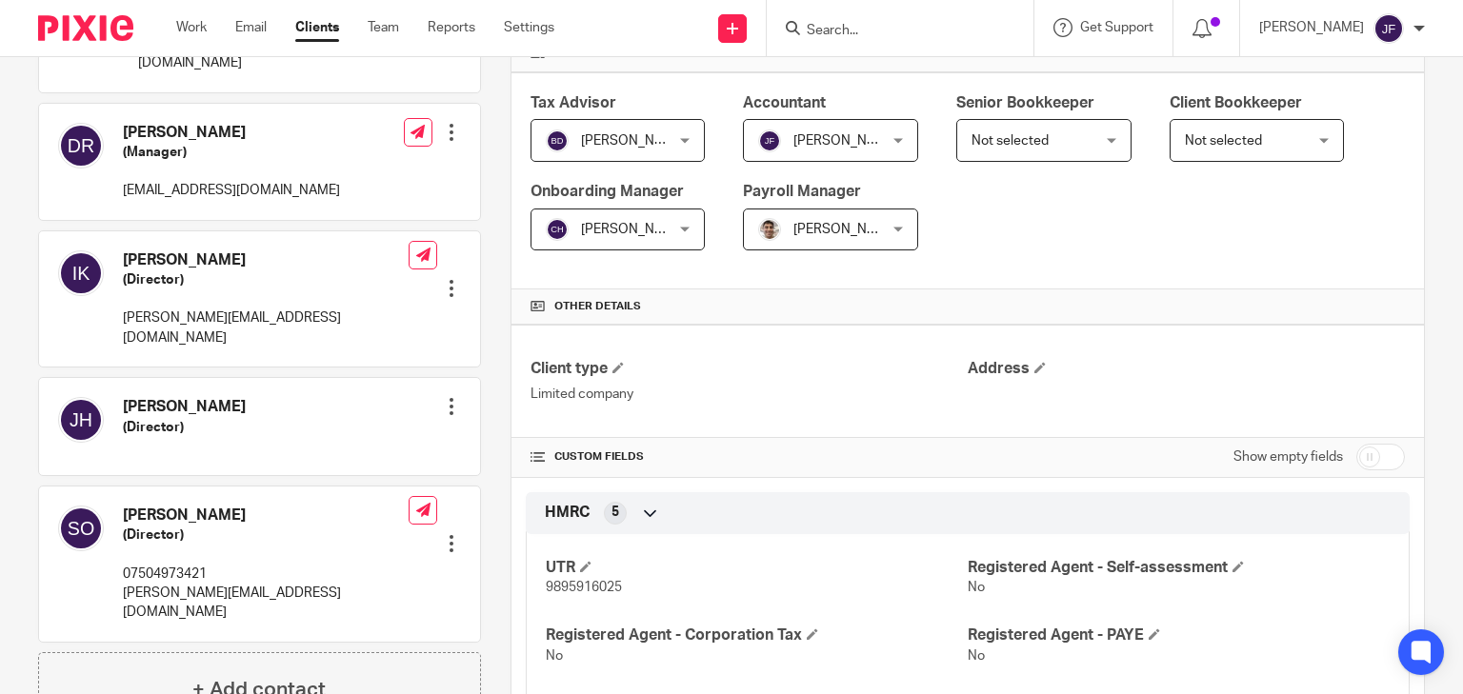
scroll to position [381, 0]
